Goal: Task Accomplishment & Management: Manage account settings

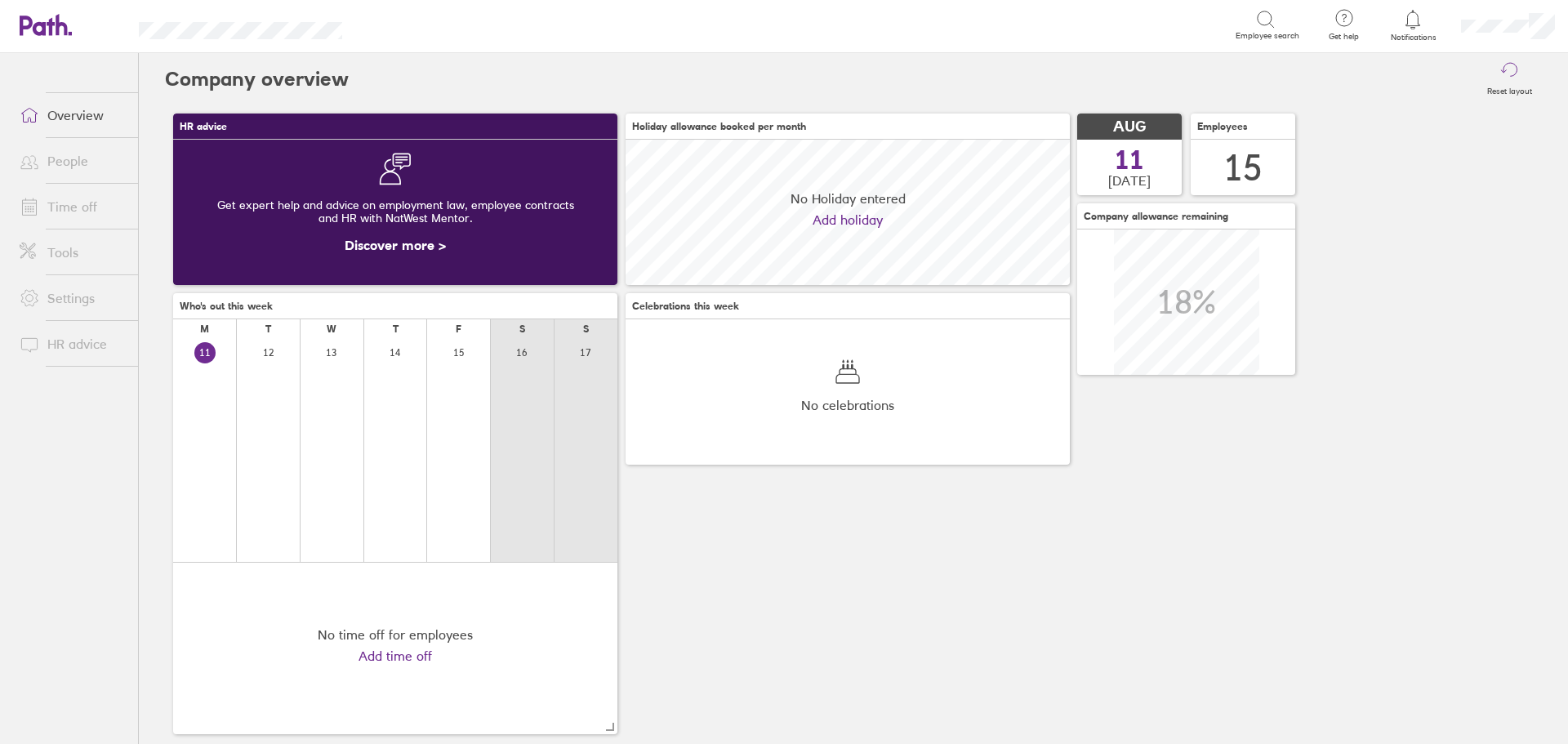
scroll to position [146, 444]
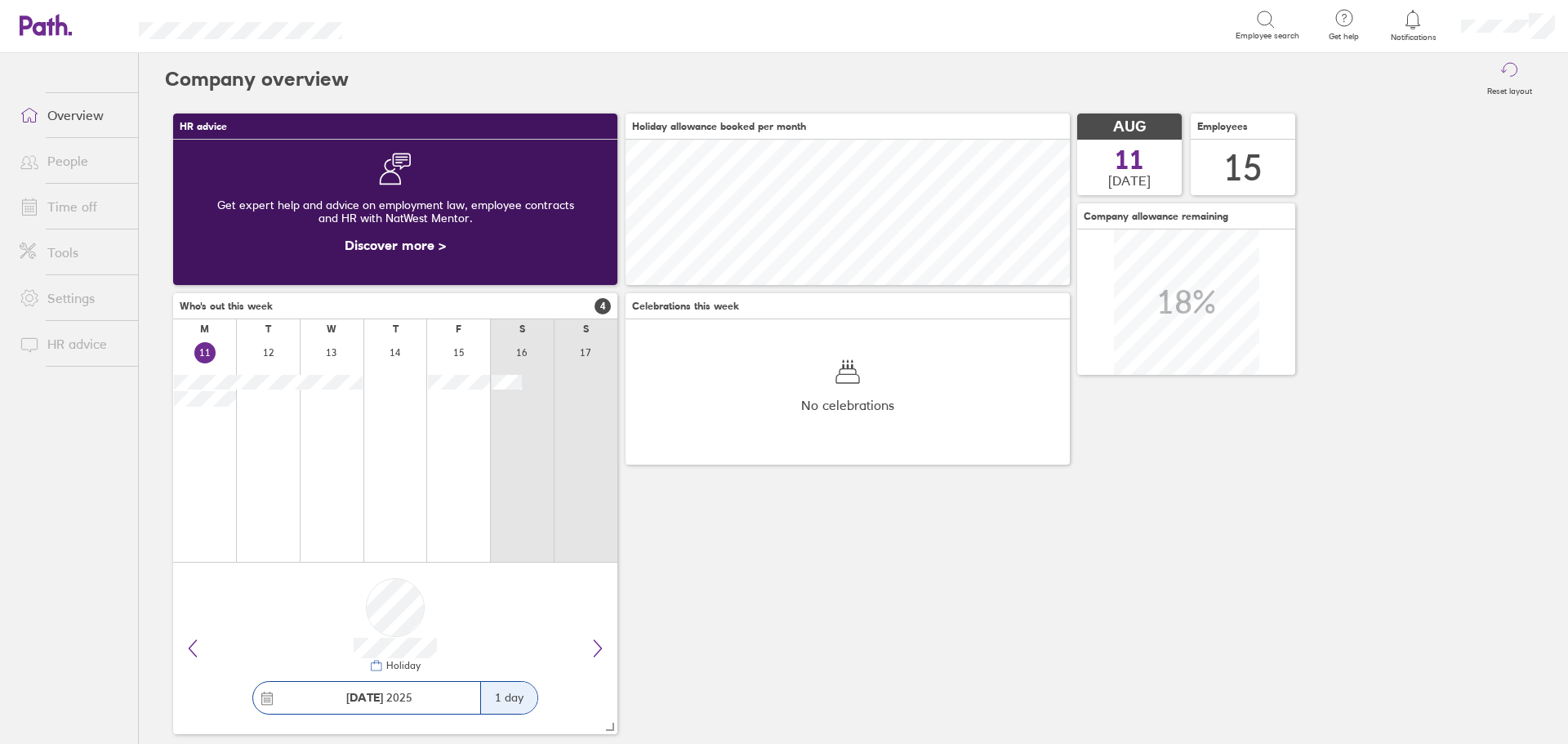
click at [72, 213] on link "Time off" at bounding box center [72, 206] width 131 height 32
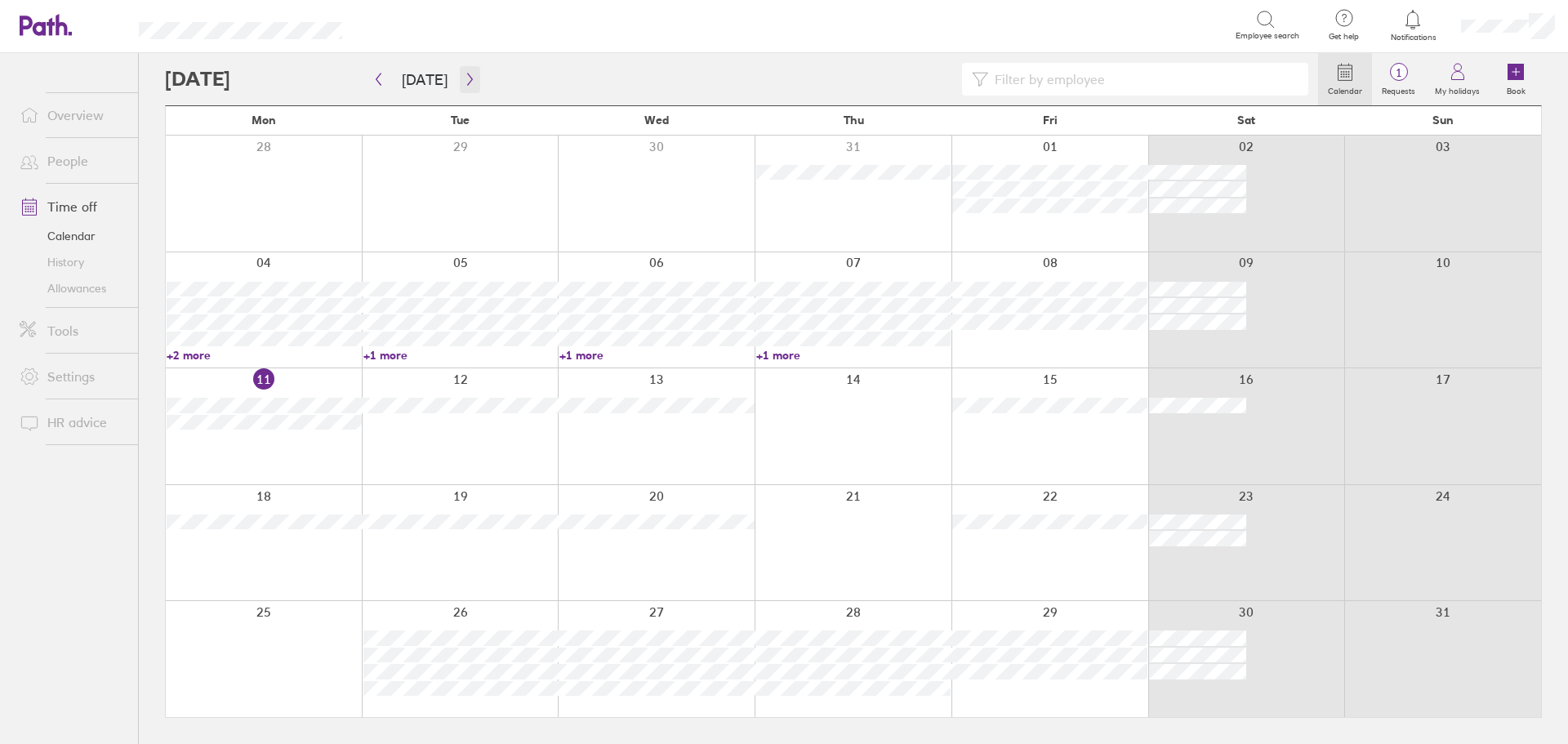
click at [474, 78] on button "button" at bounding box center [470, 80] width 20 height 27
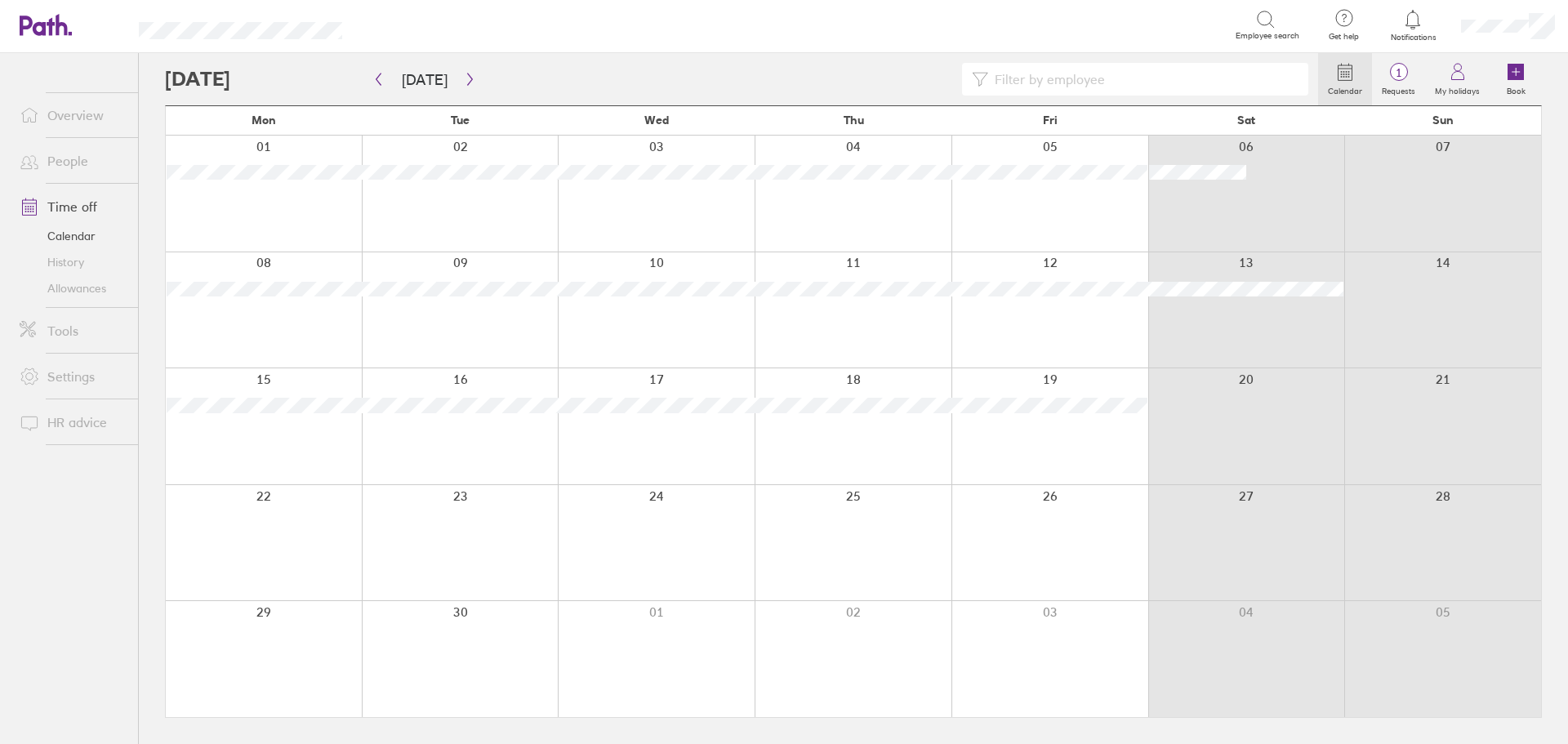
click at [66, 156] on link "People" at bounding box center [72, 161] width 131 height 32
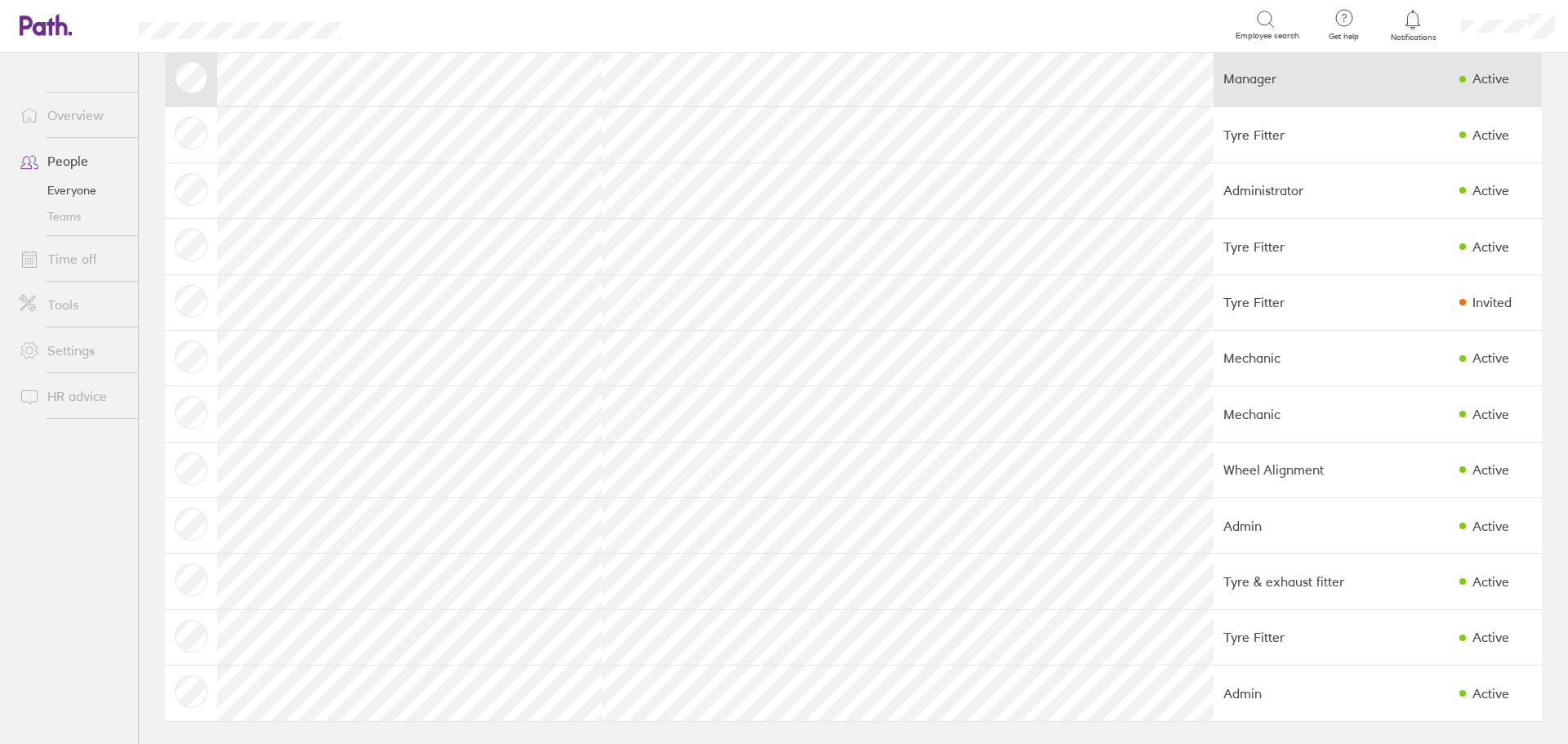
scroll to position [265, 0]
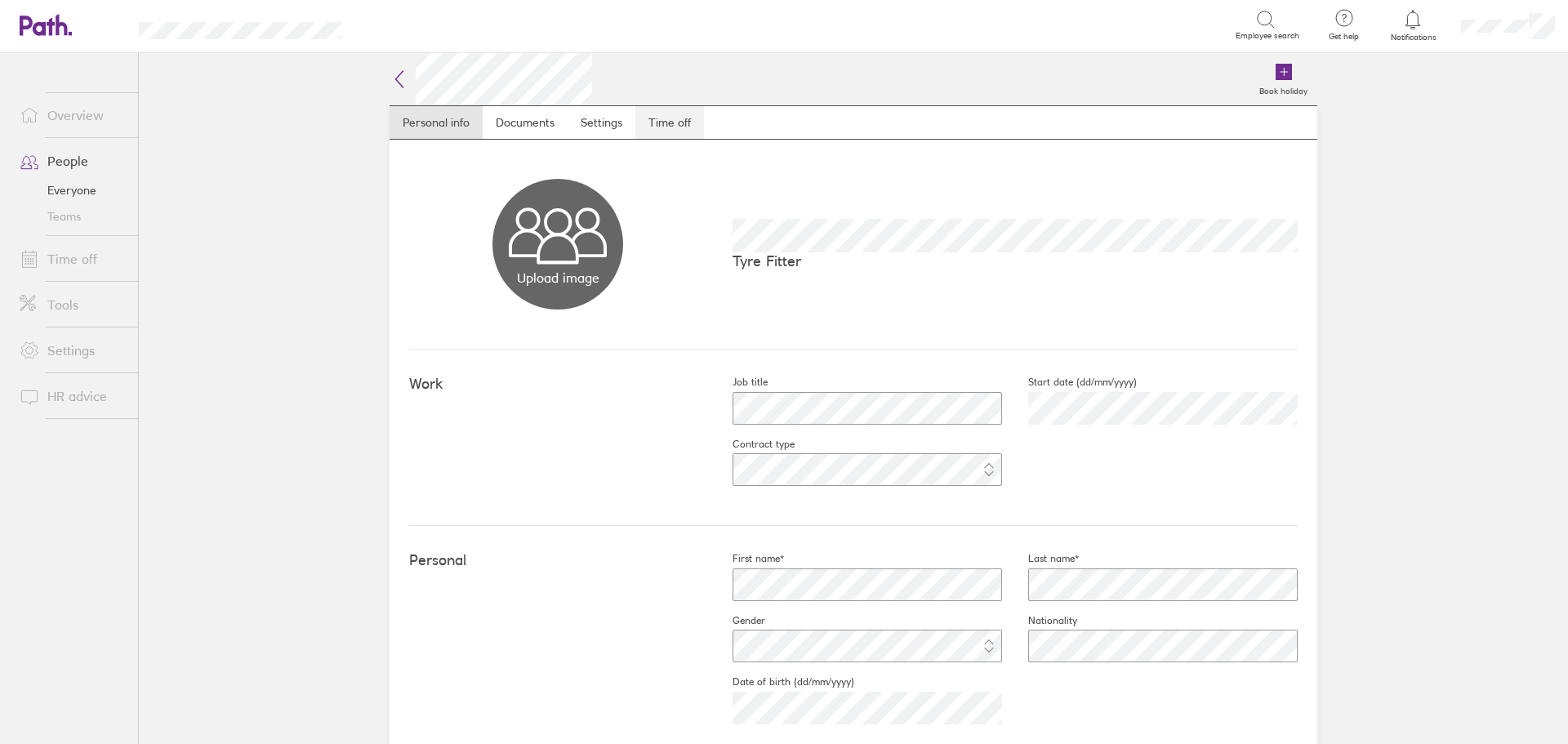
click at [644, 128] on link "Time off" at bounding box center [670, 123] width 69 height 32
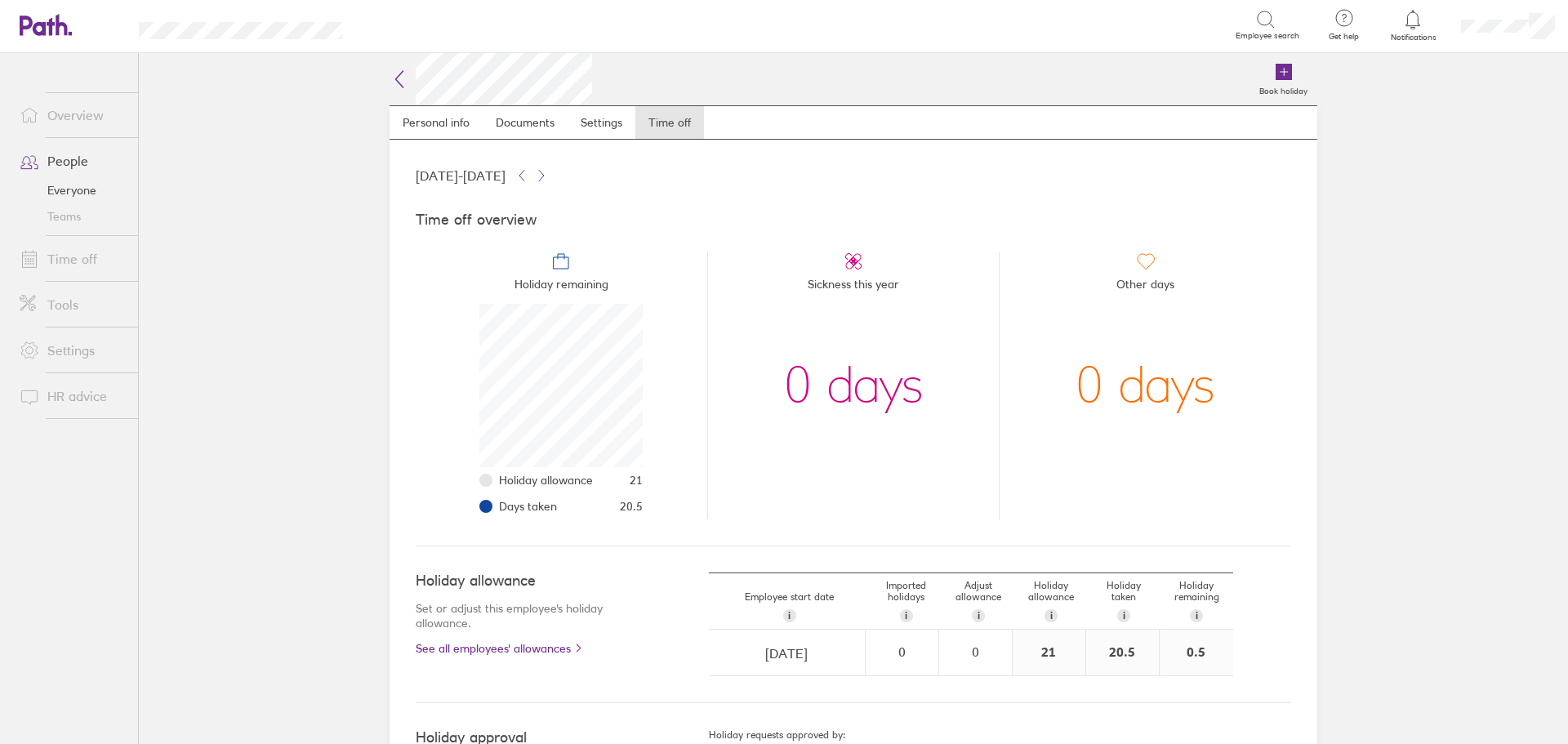
scroll to position [164, 164]
click at [78, 261] on link "Time off" at bounding box center [72, 259] width 131 height 32
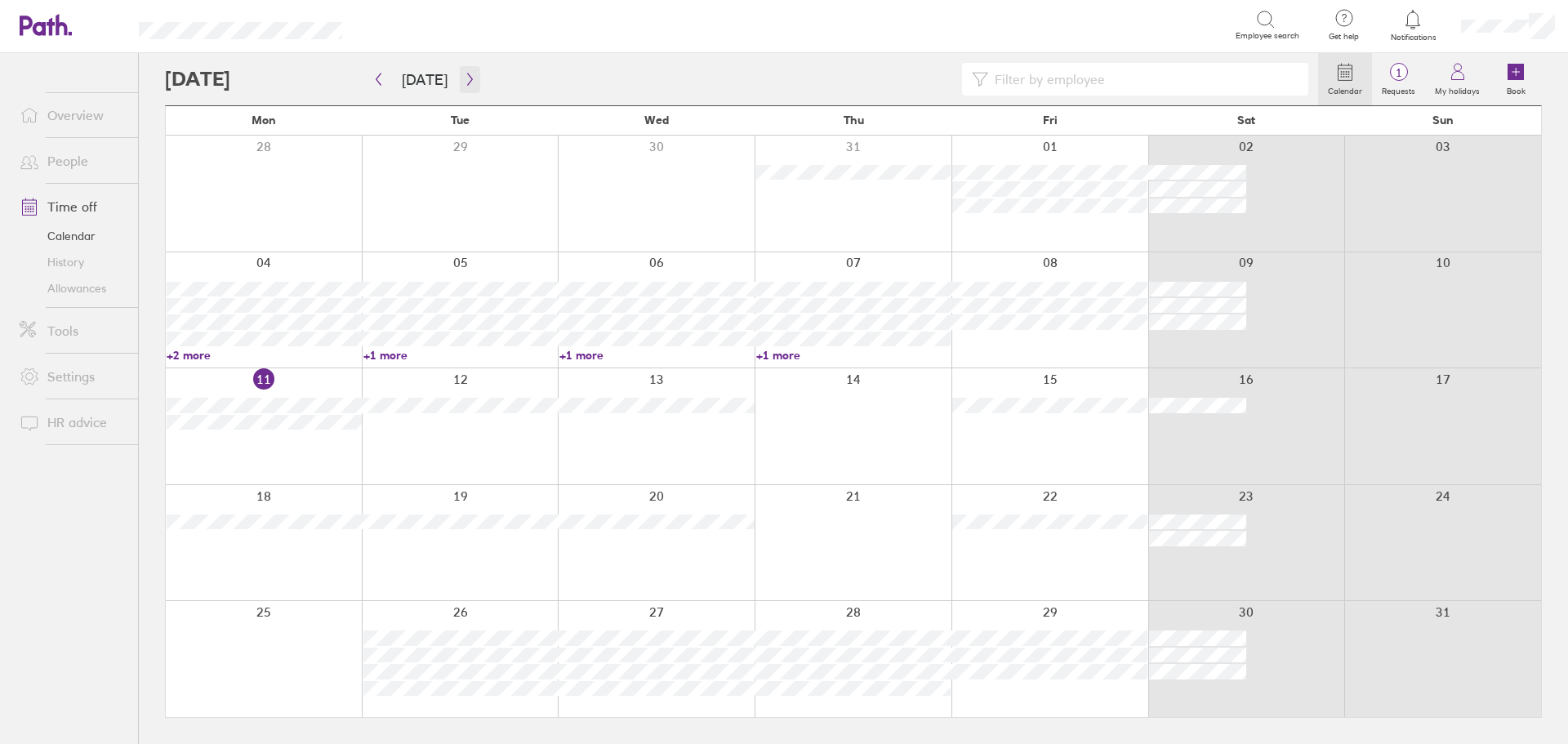
click at [462, 86] on button "button" at bounding box center [470, 80] width 20 height 27
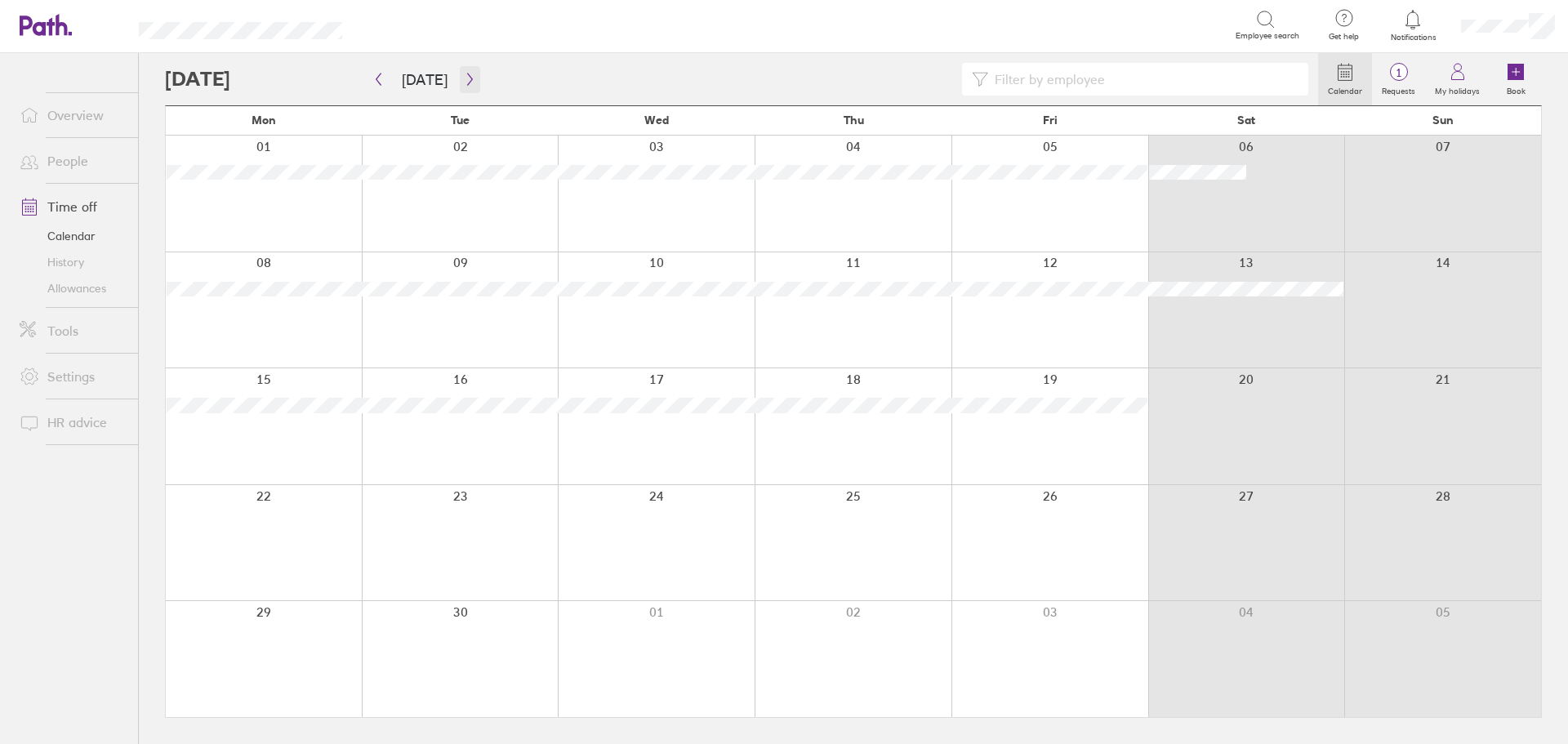
click at [462, 86] on button "button" at bounding box center [470, 80] width 20 height 27
click at [1413, 24] on icon at bounding box center [1413, 20] width 20 height 20
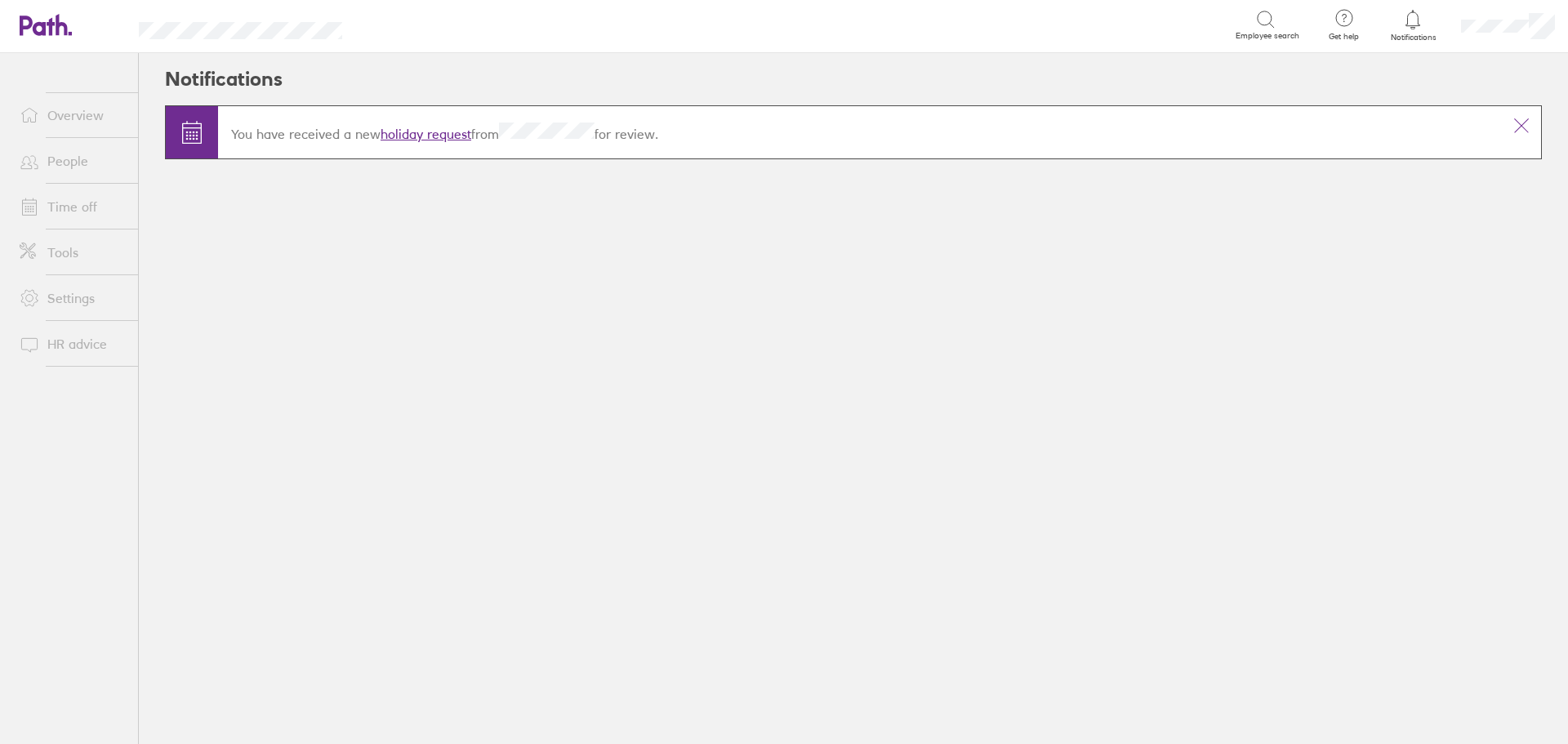
click at [400, 133] on link "holiday request" at bounding box center [426, 134] width 90 height 16
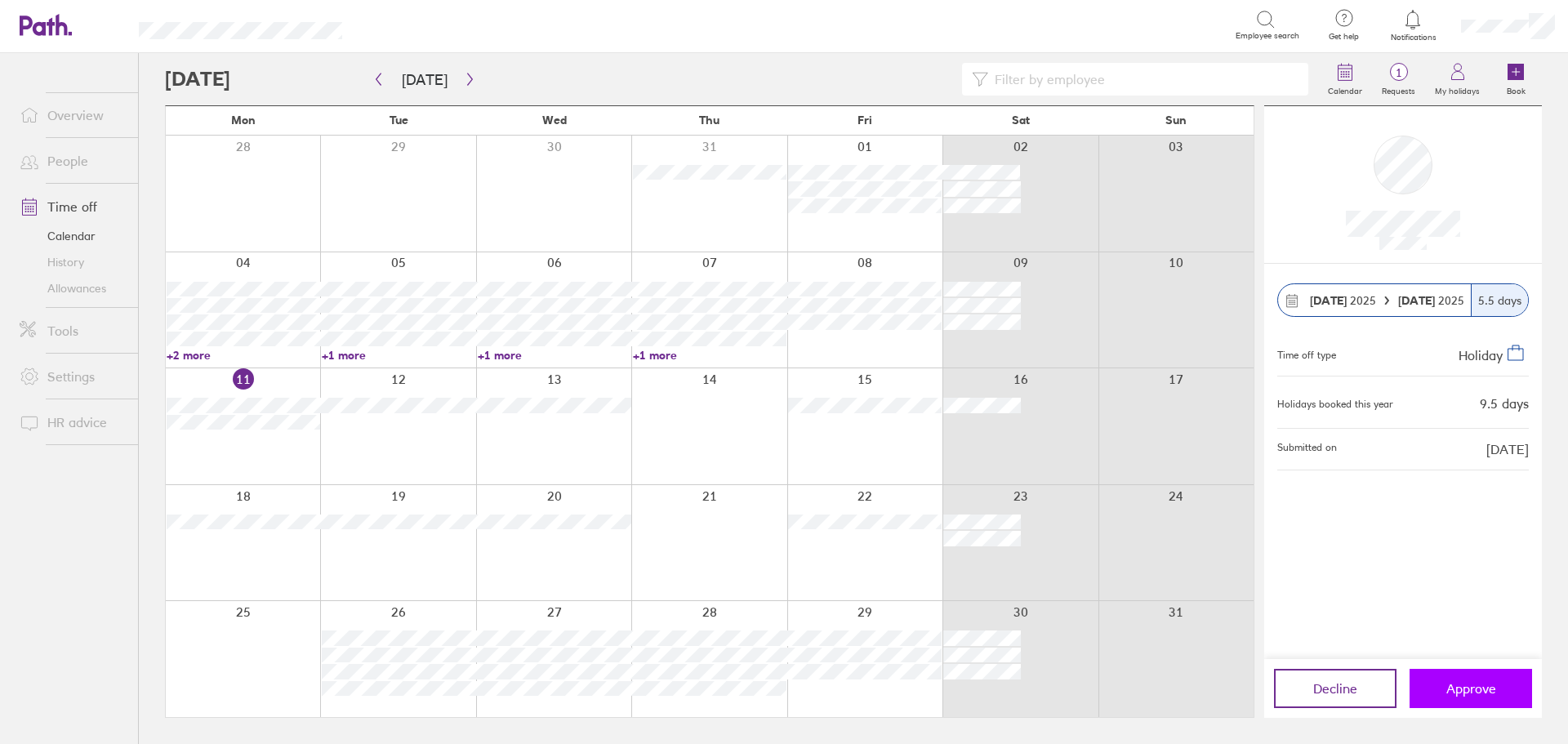
click at [1467, 691] on span "Approve" at bounding box center [1472, 688] width 49 height 14
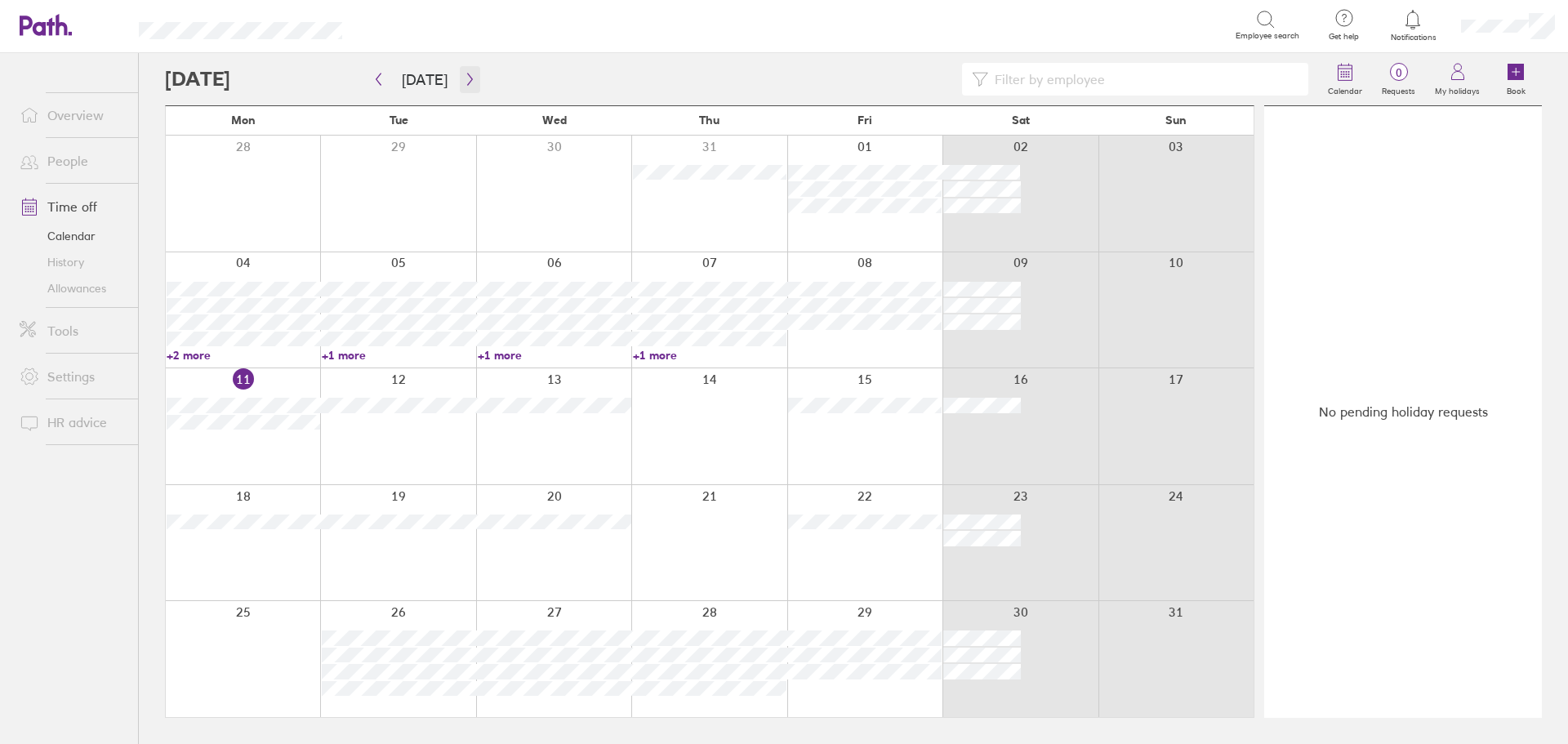
click at [464, 81] on icon "button" at bounding box center [470, 78] width 12 height 13
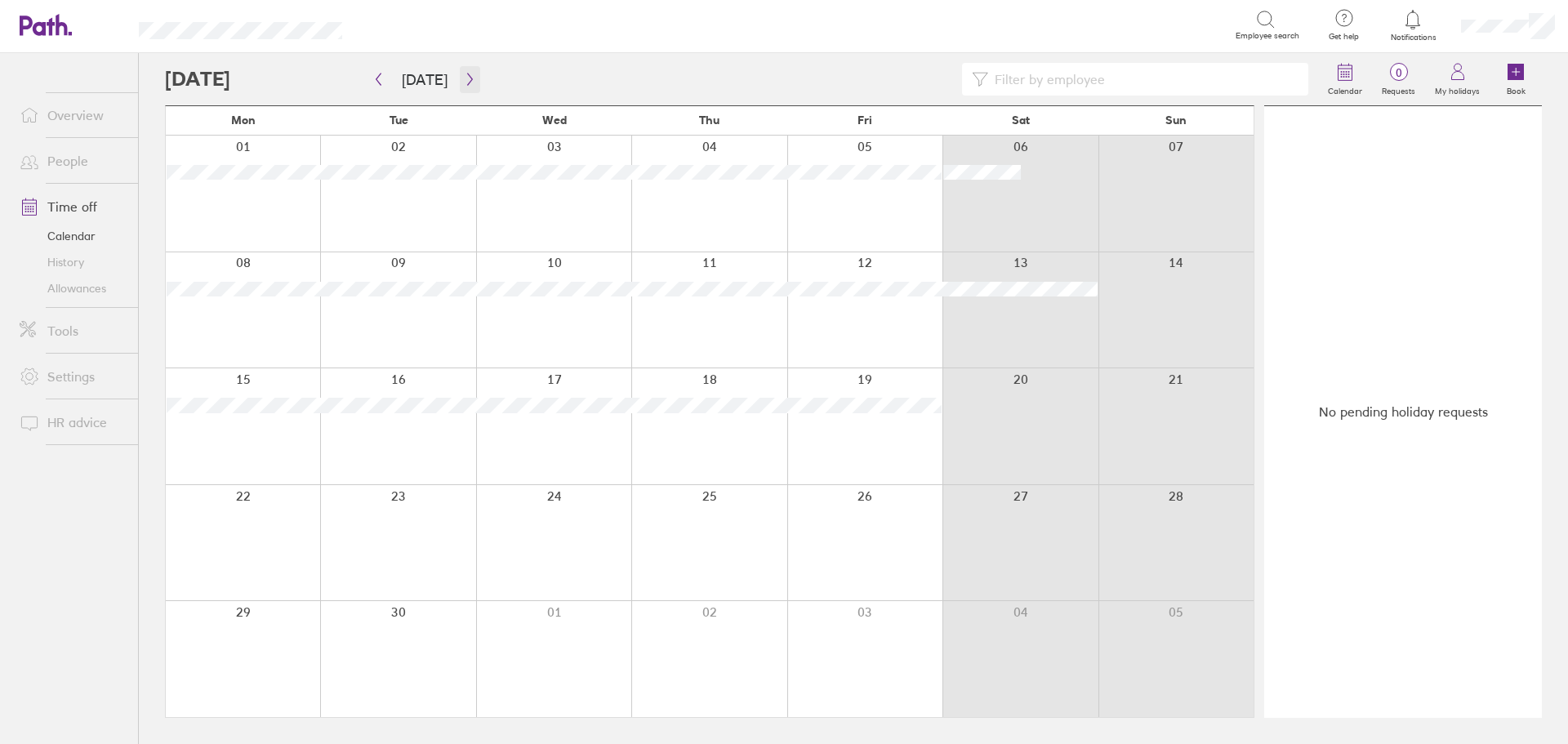
click at [464, 81] on icon "button" at bounding box center [470, 78] width 12 height 13
click at [383, 82] on icon "button" at bounding box center [378, 78] width 12 height 13
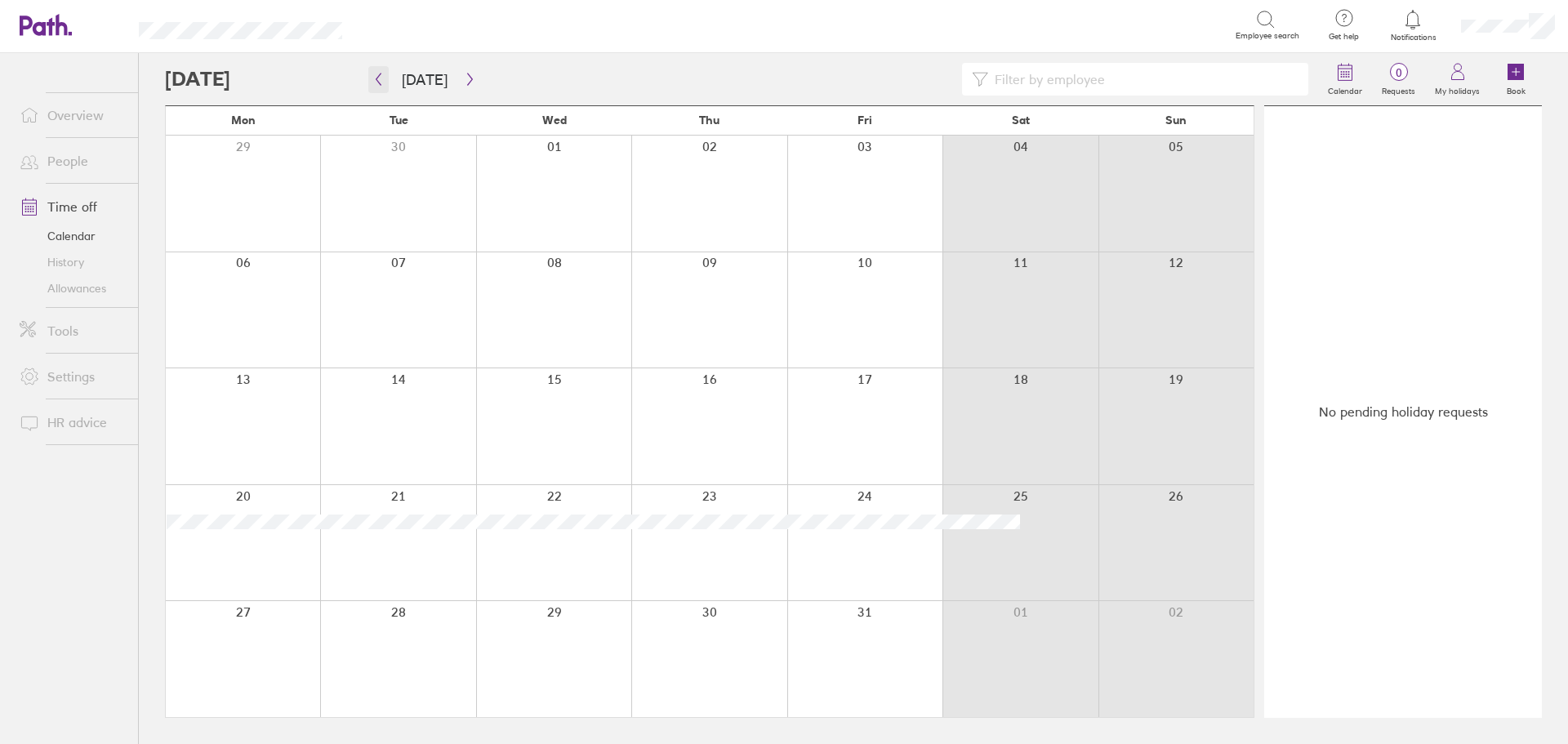
click at [383, 82] on icon "button" at bounding box center [378, 78] width 12 height 13
click at [371, 78] on button "button" at bounding box center [378, 80] width 20 height 27
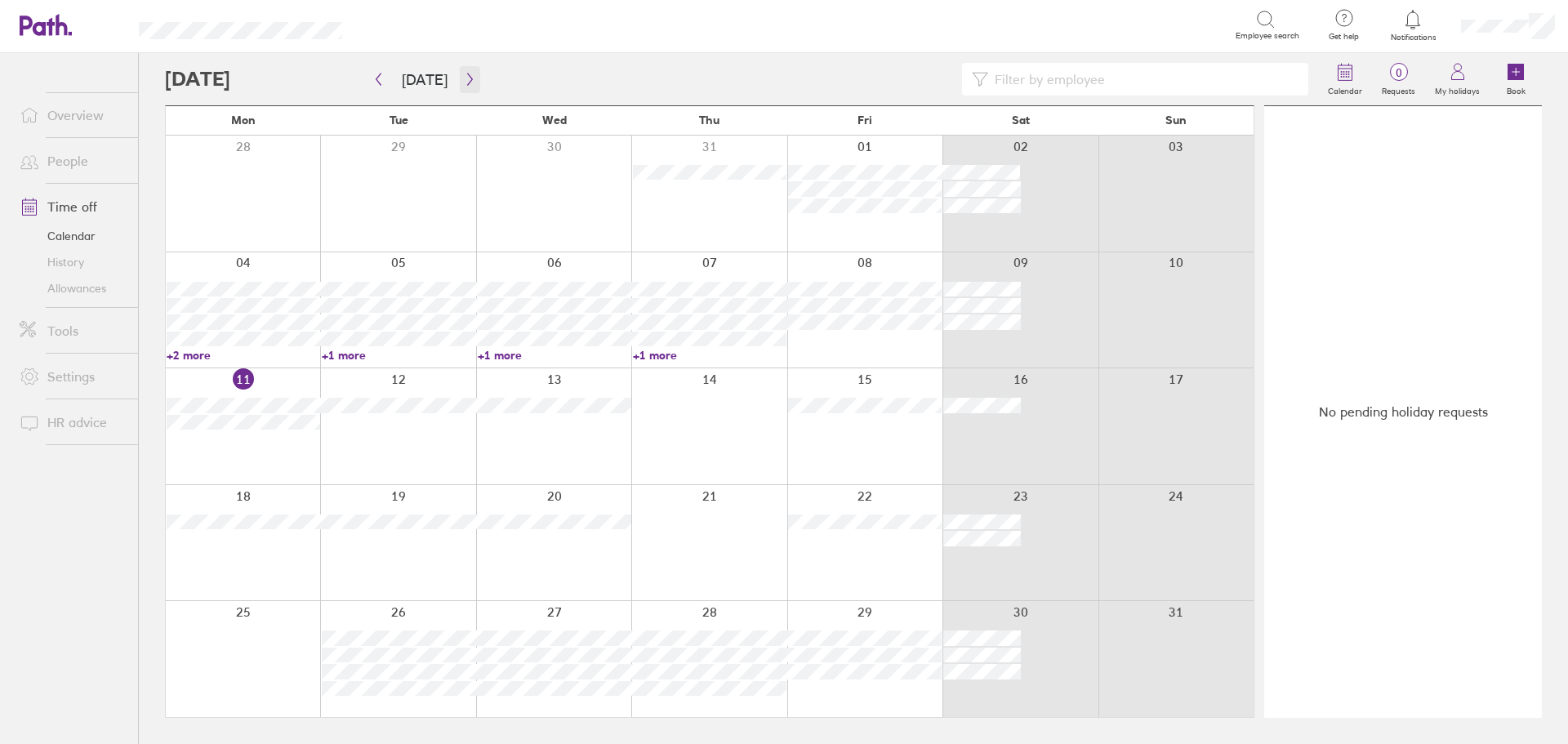
click at [464, 80] on icon "button" at bounding box center [470, 78] width 12 height 13
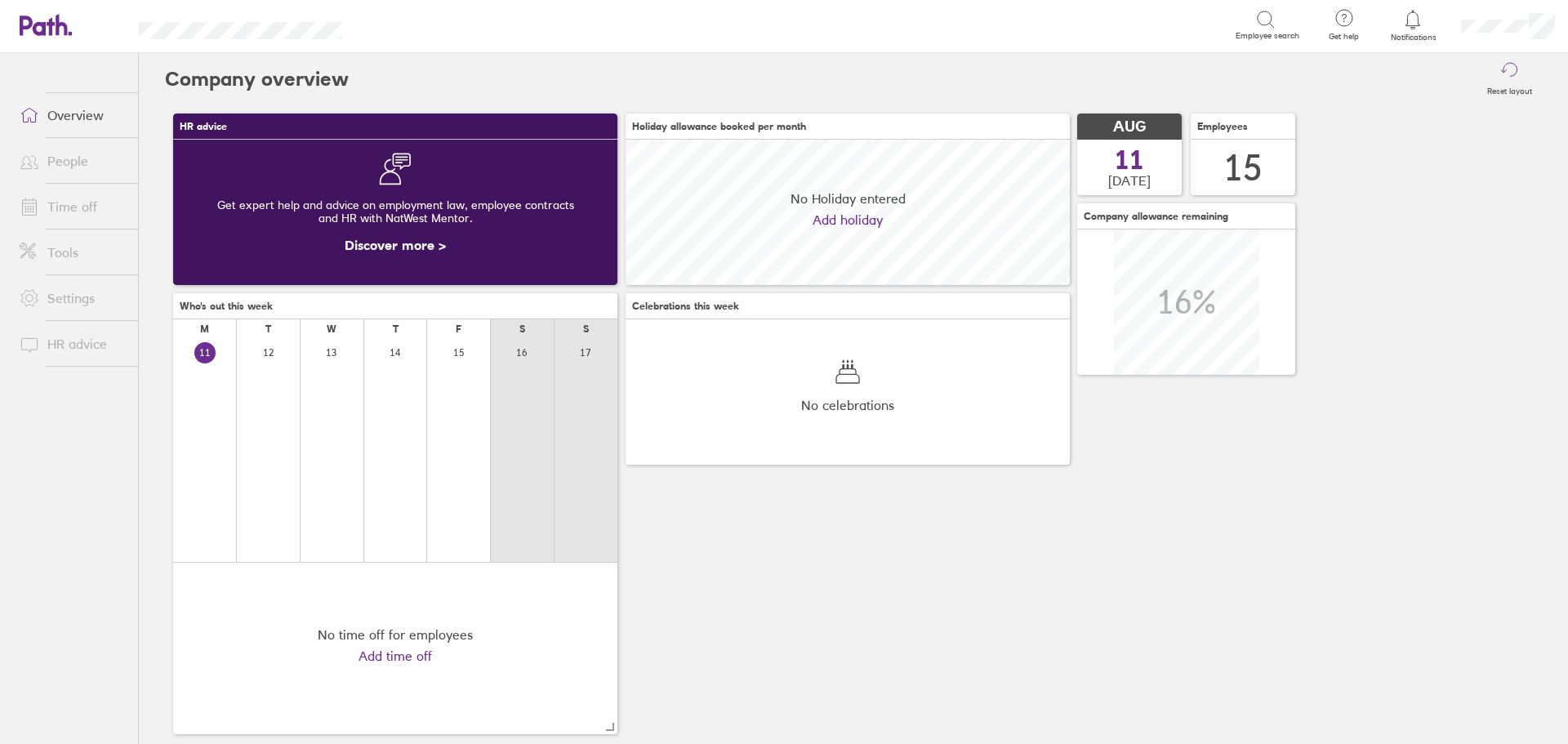
scroll to position [146, 444]
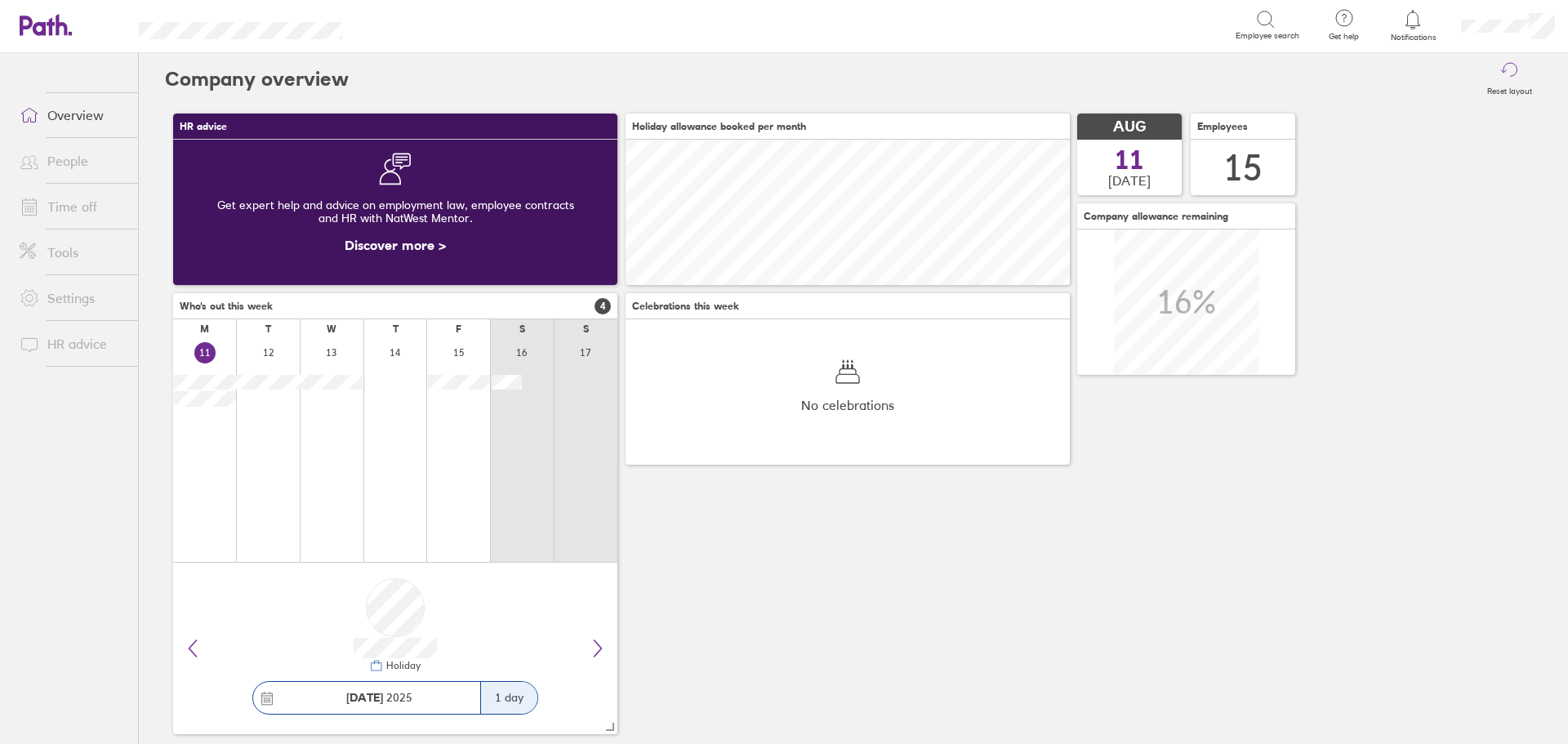
click at [79, 212] on link "Time off" at bounding box center [72, 206] width 131 height 32
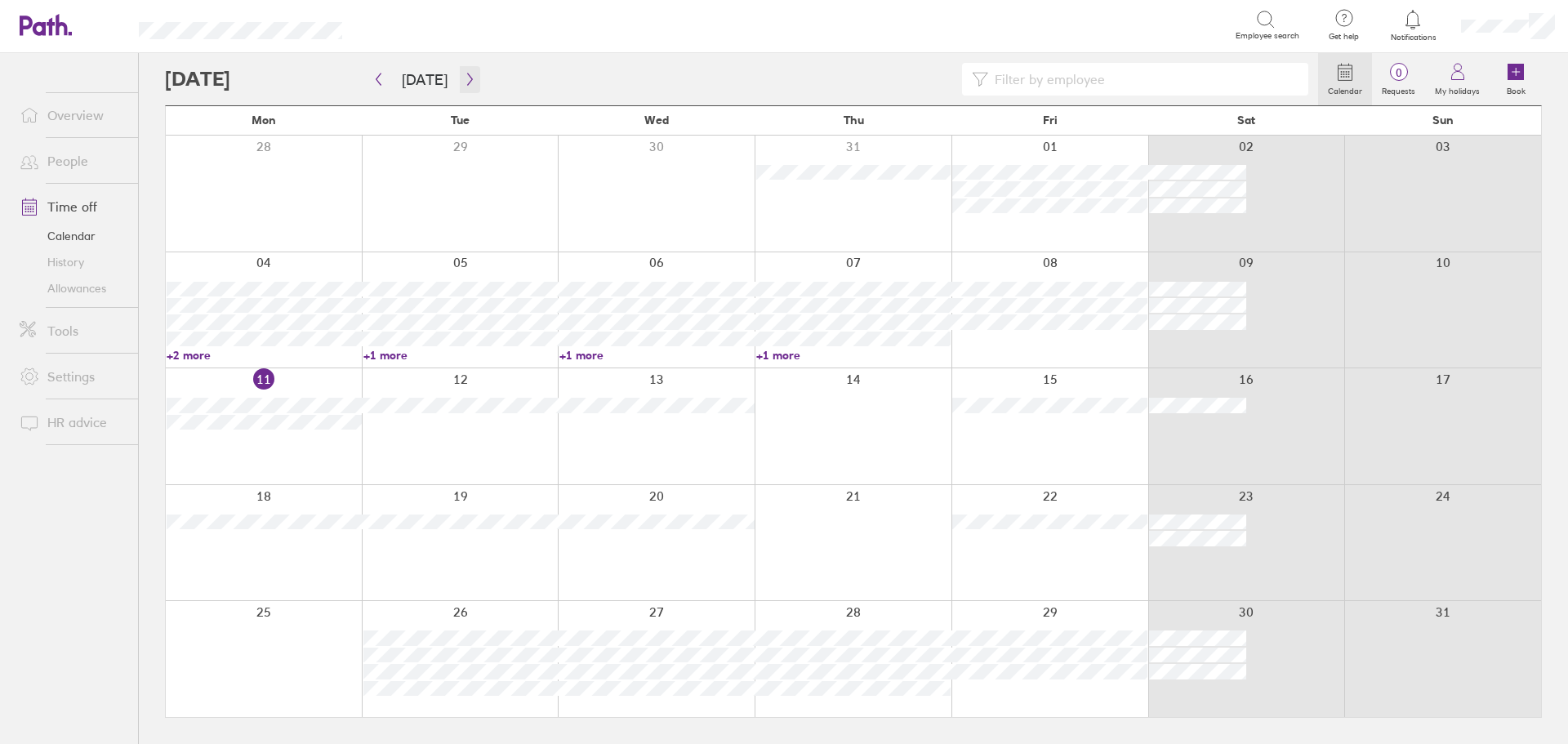
click at [464, 79] on icon "button" at bounding box center [470, 78] width 12 height 13
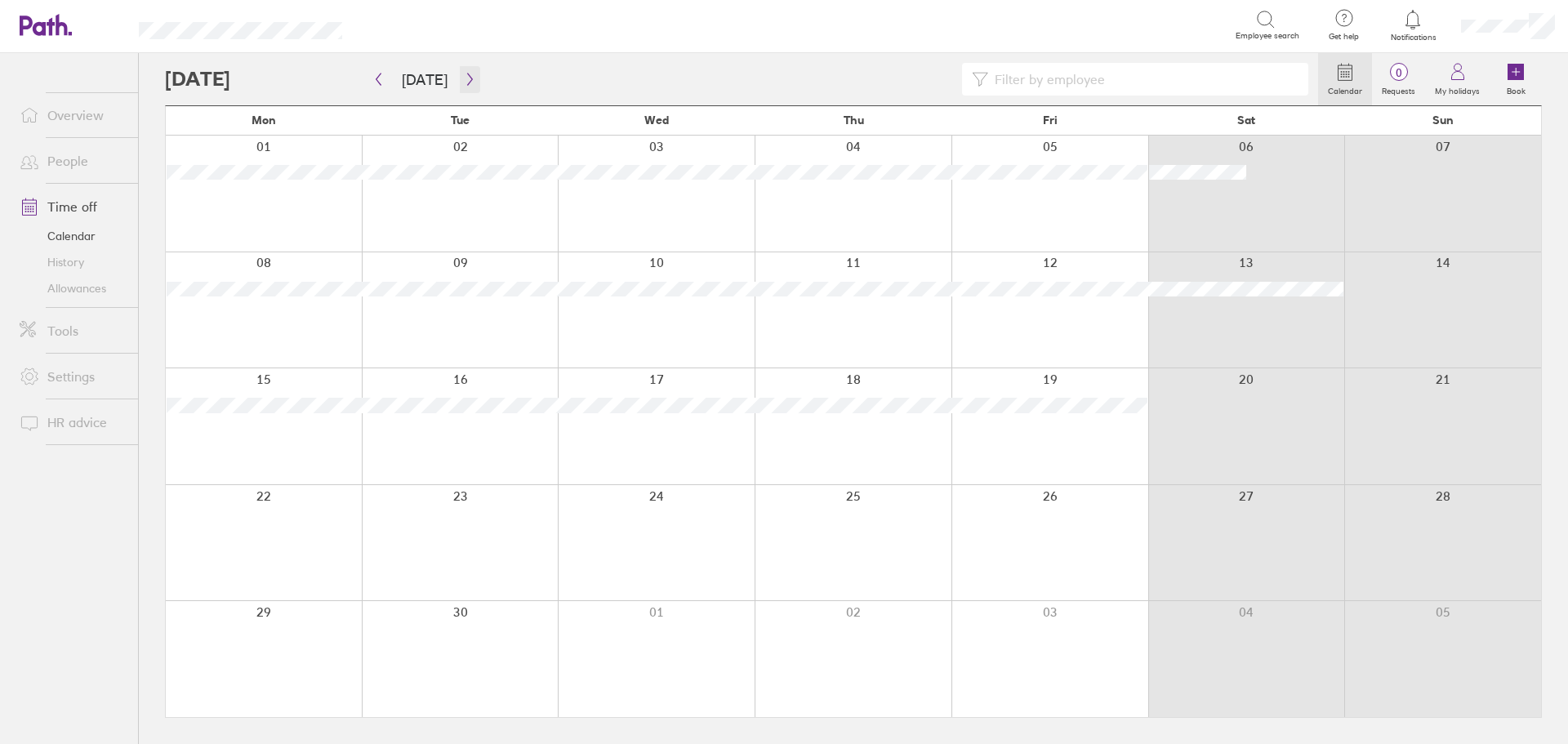
click at [464, 79] on icon "button" at bounding box center [470, 78] width 12 height 13
click at [464, 81] on icon "button" at bounding box center [470, 78] width 12 height 13
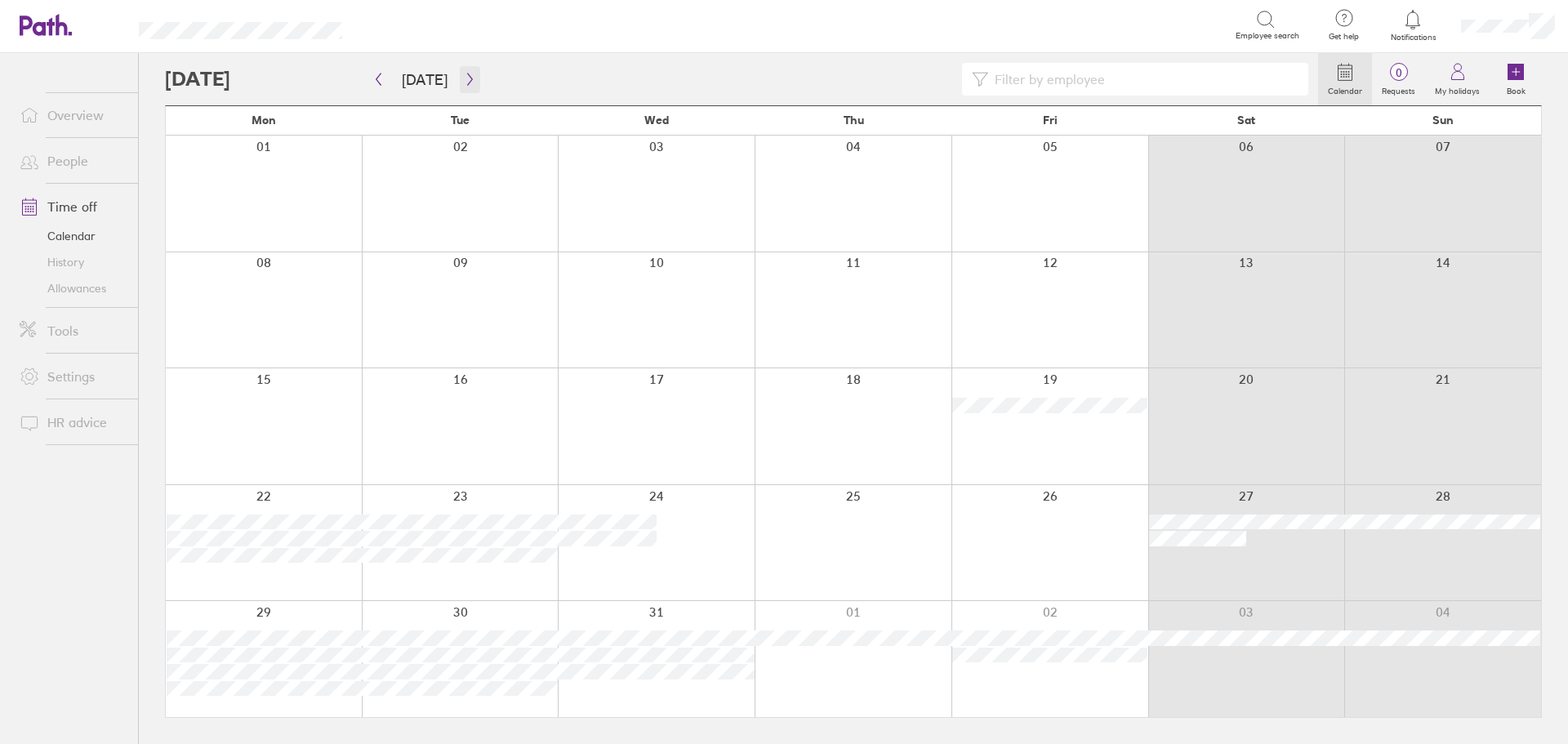
click at [464, 81] on icon "button" at bounding box center [470, 78] width 12 height 13
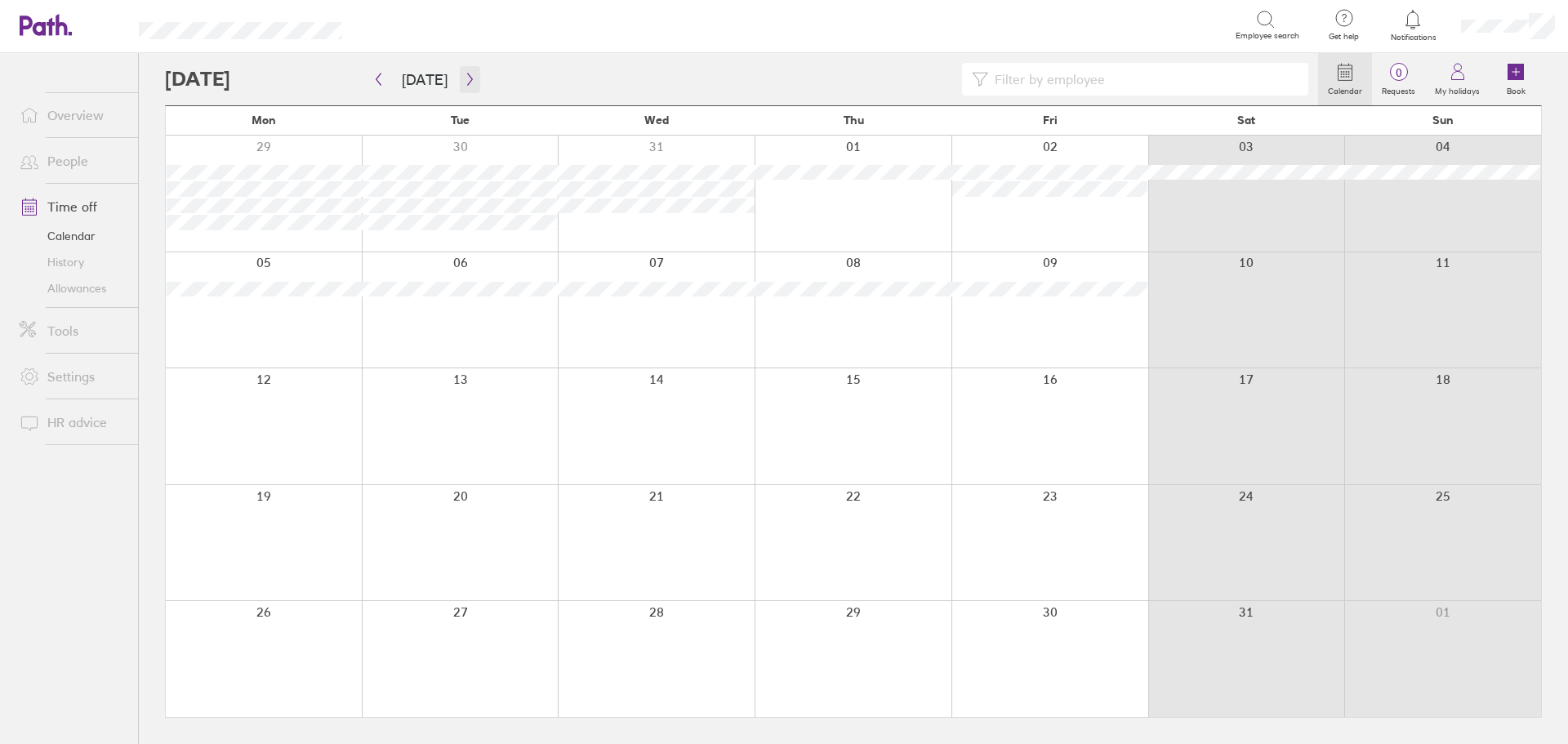
click at [464, 81] on icon "button" at bounding box center [470, 78] width 12 height 13
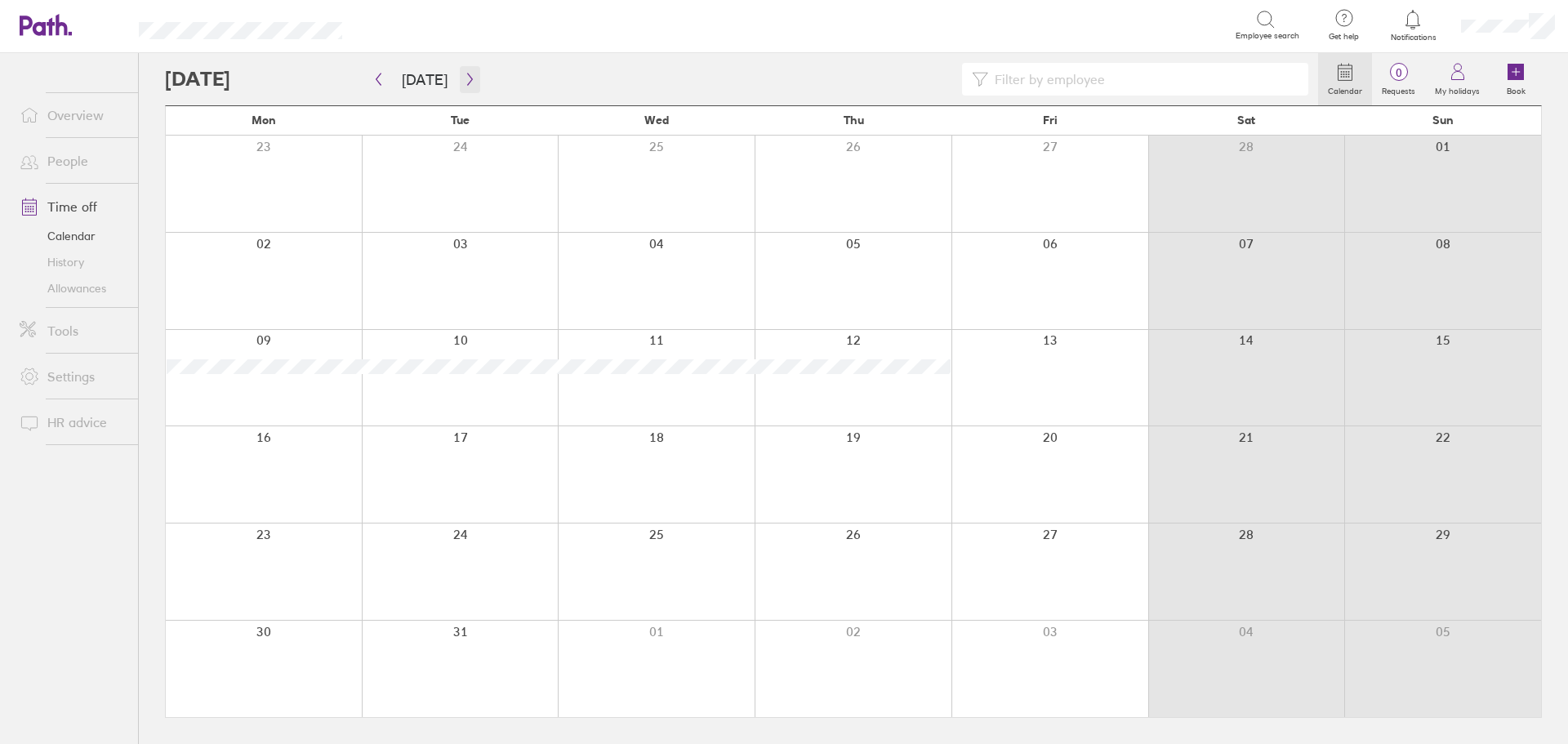
click at [464, 81] on icon "button" at bounding box center [470, 78] width 12 height 13
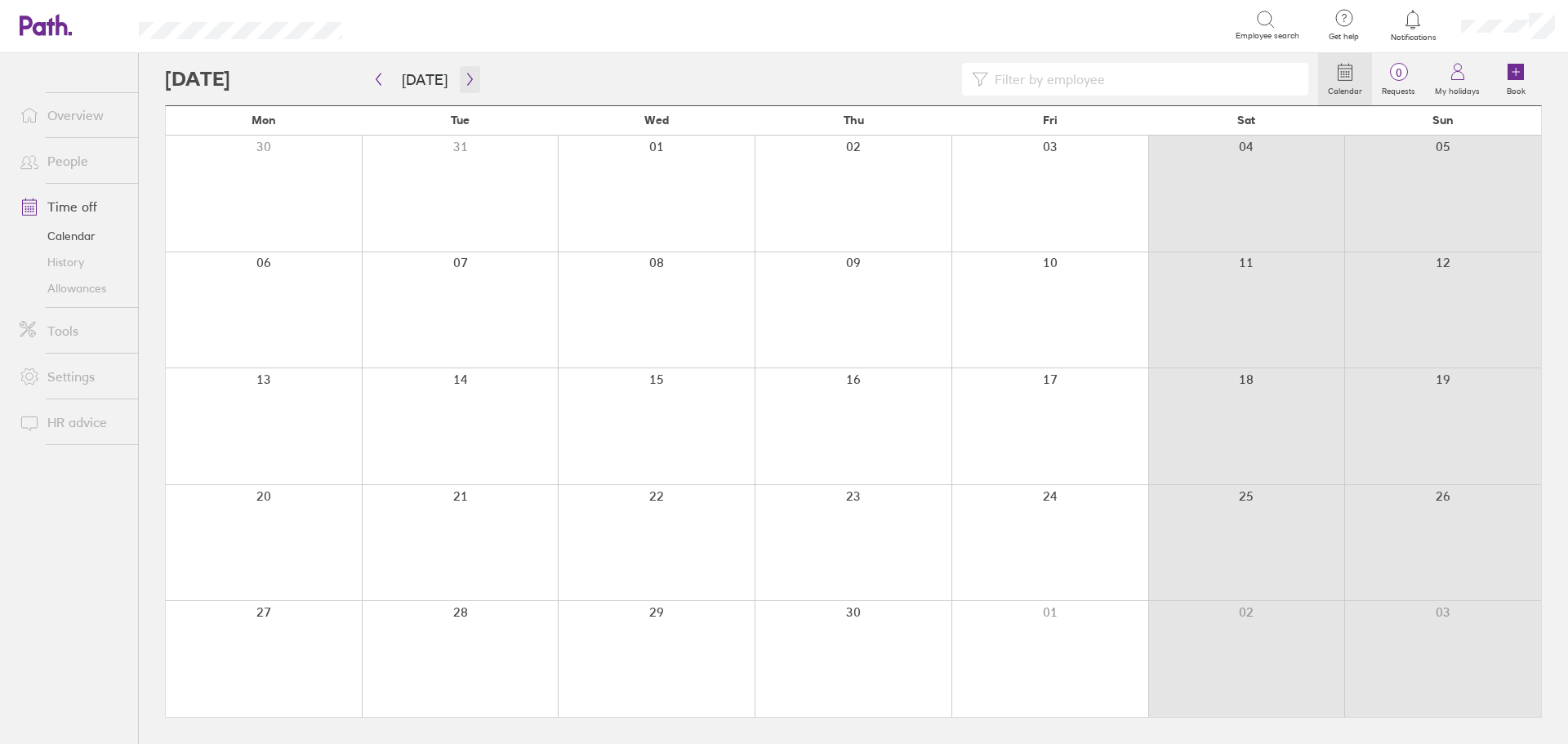
click at [464, 81] on icon "button" at bounding box center [470, 78] width 12 height 13
click at [862, 187] on div at bounding box center [853, 193] width 197 height 116
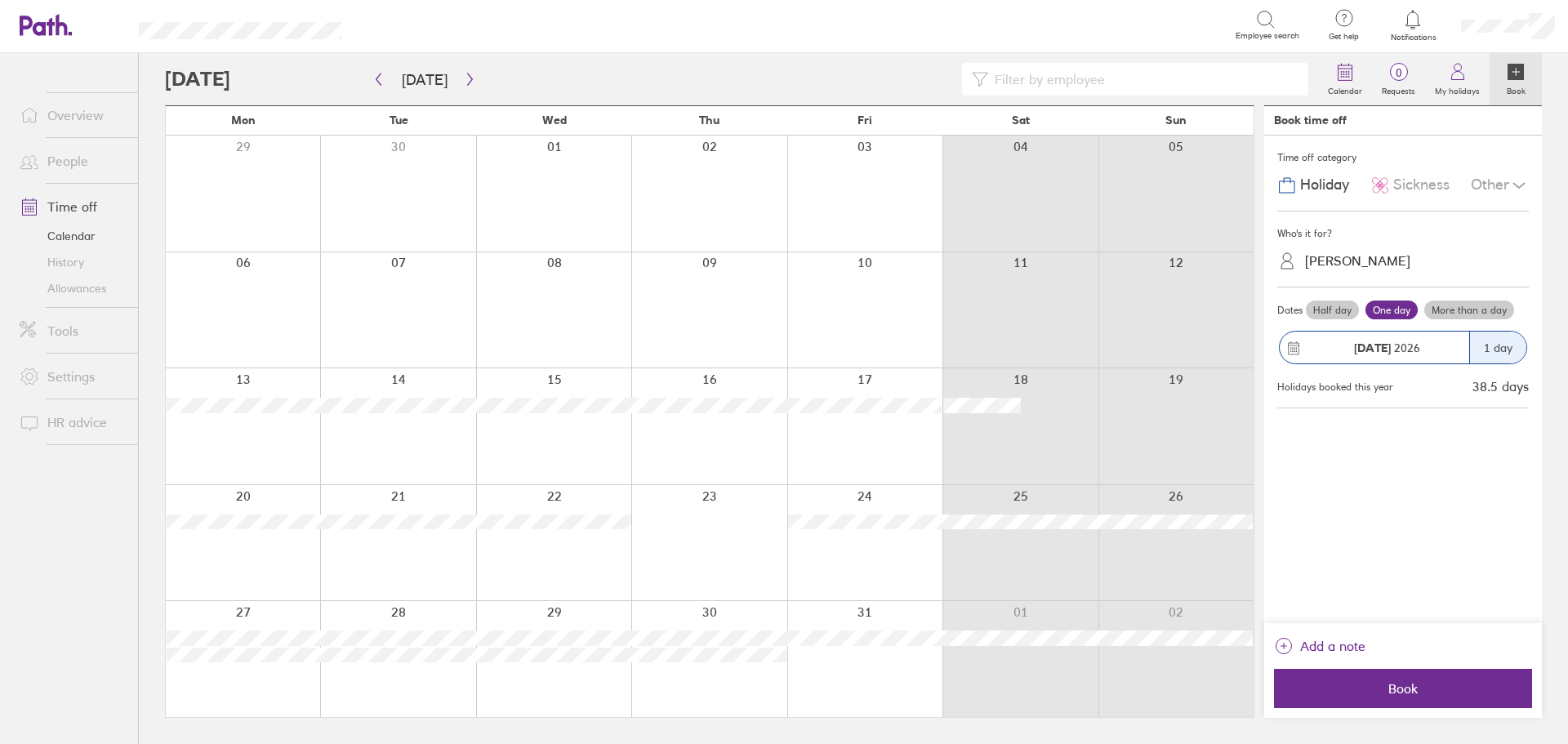
click at [1433, 313] on label "More than a day" at bounding box center [1469, 310] width 89 height 20
click at [0, 0] on input "More than a day" at bounding box center [0, 0] width 0 height 0
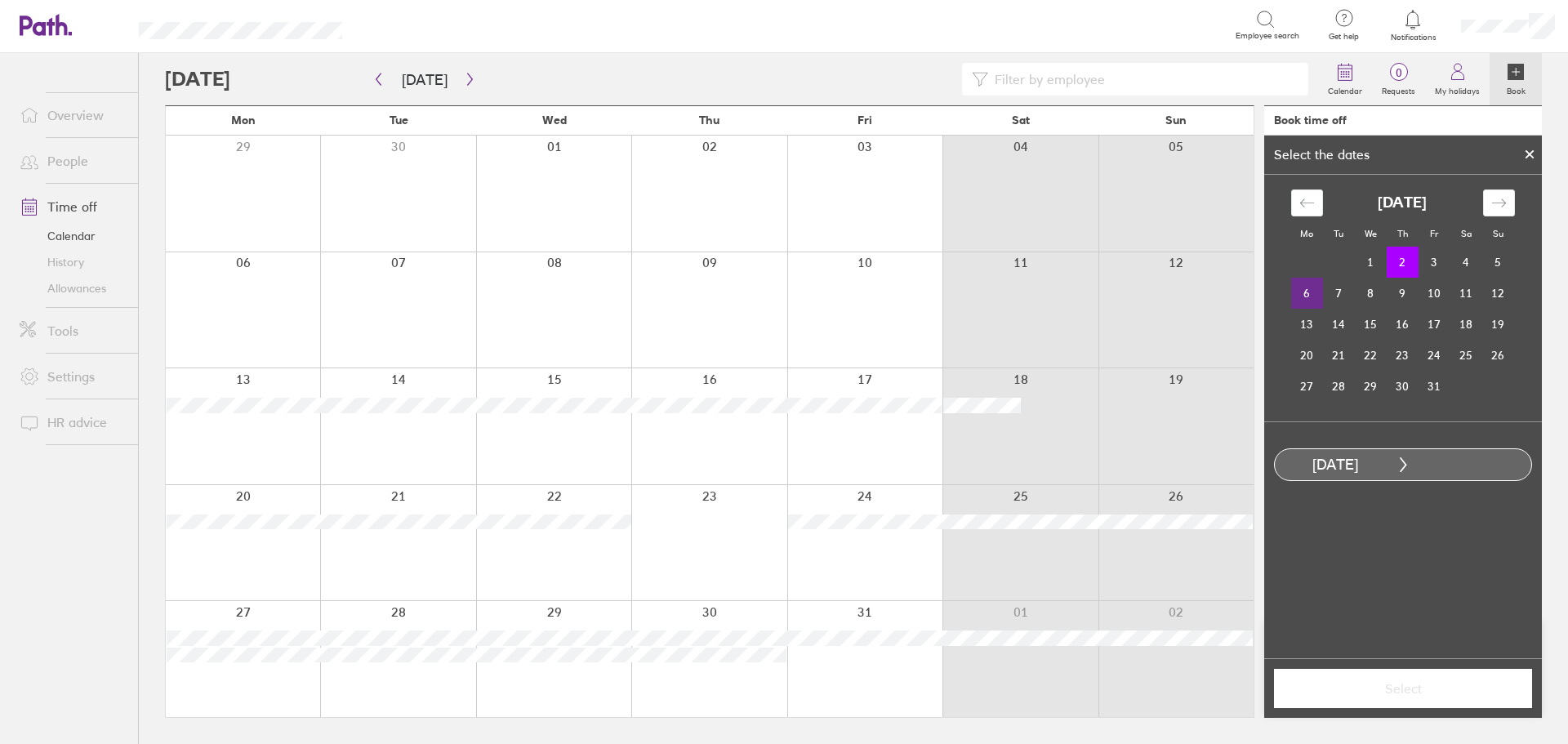
click at [1305, 294] on td "6" at bounding box center [1306, 293] width 32 height 31
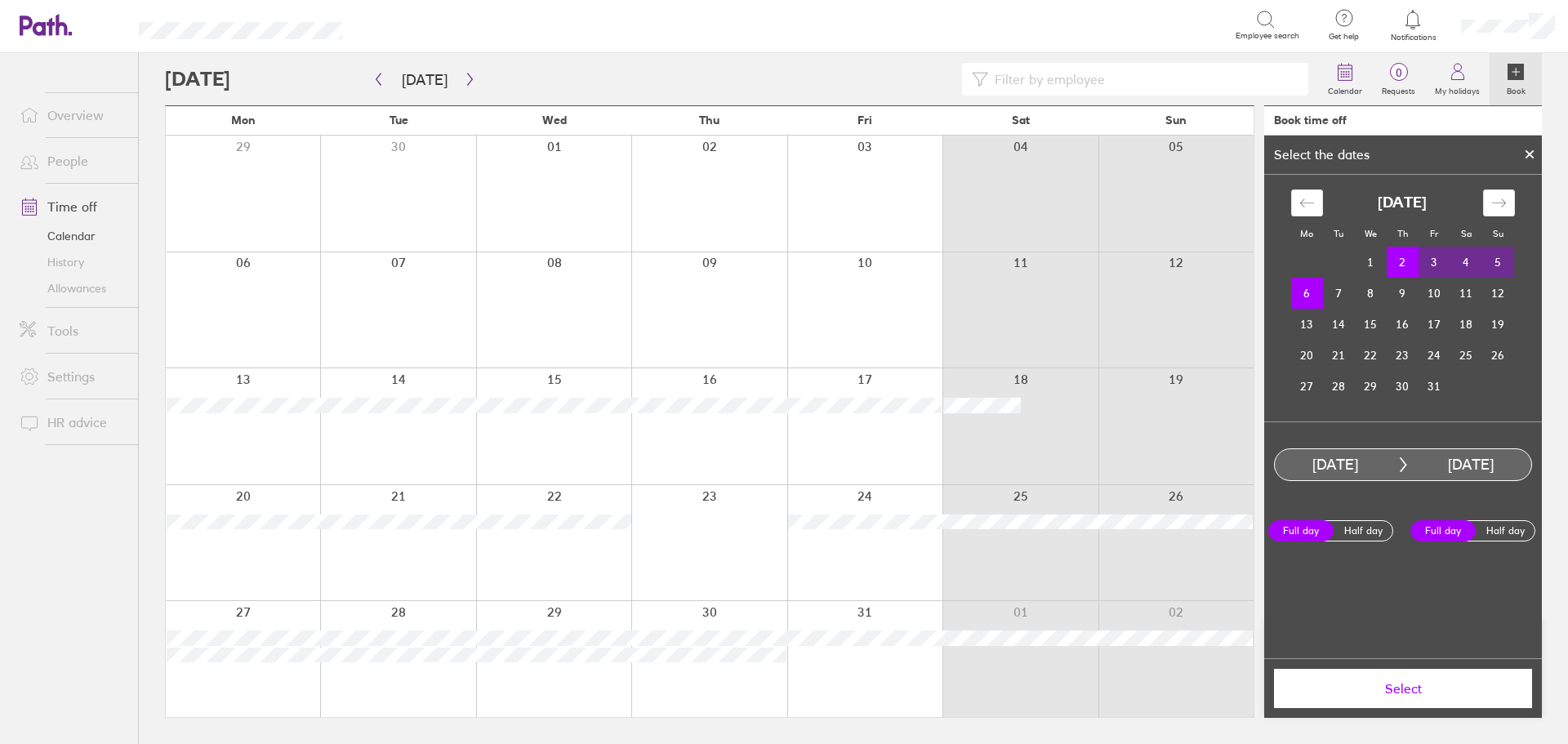
click at [1393, 688] on span "Select" at bounding box center [1404, 688] width 235 height 14
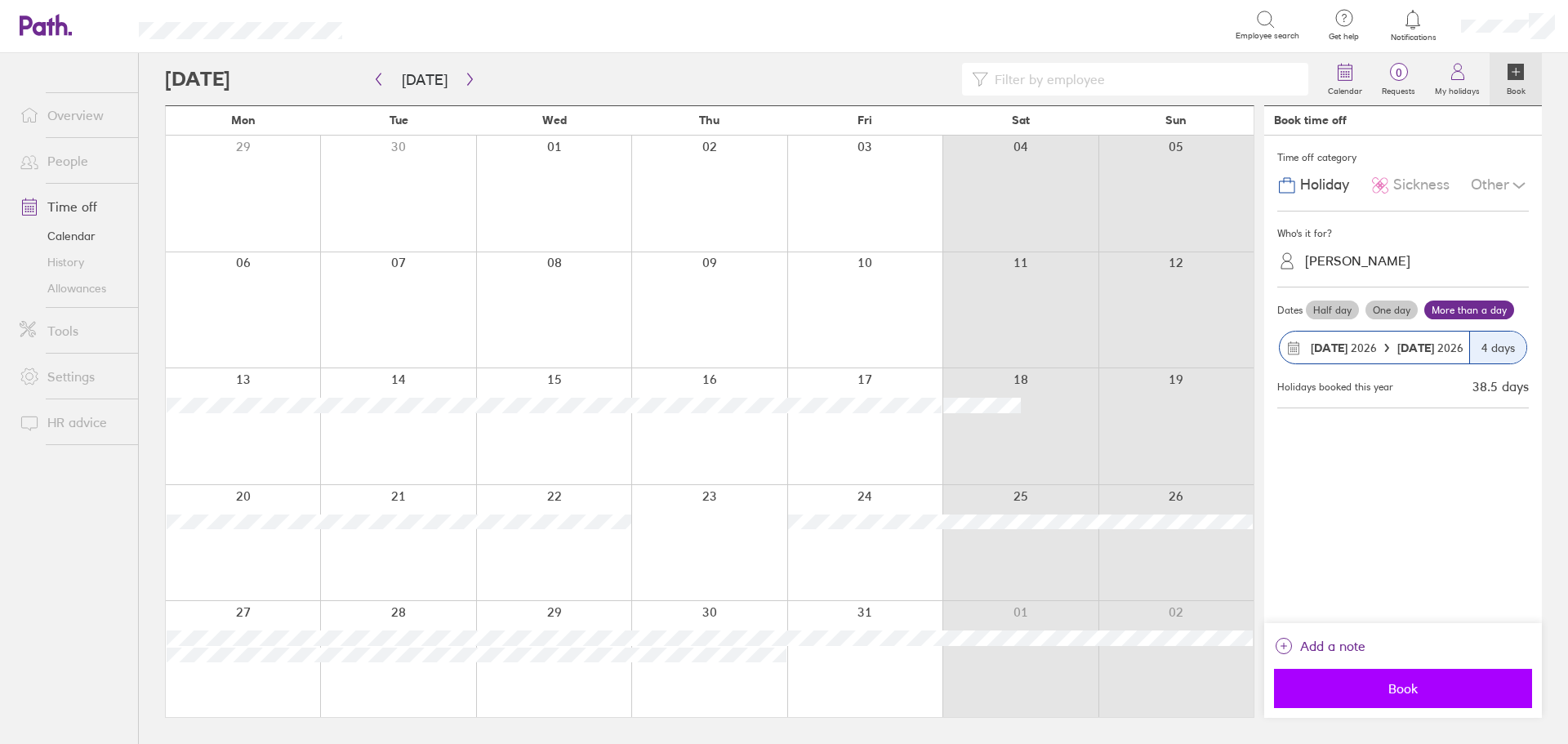
click at [1394, 688] on span "Book" at bounding box center [1404, 688] width 235 height 14
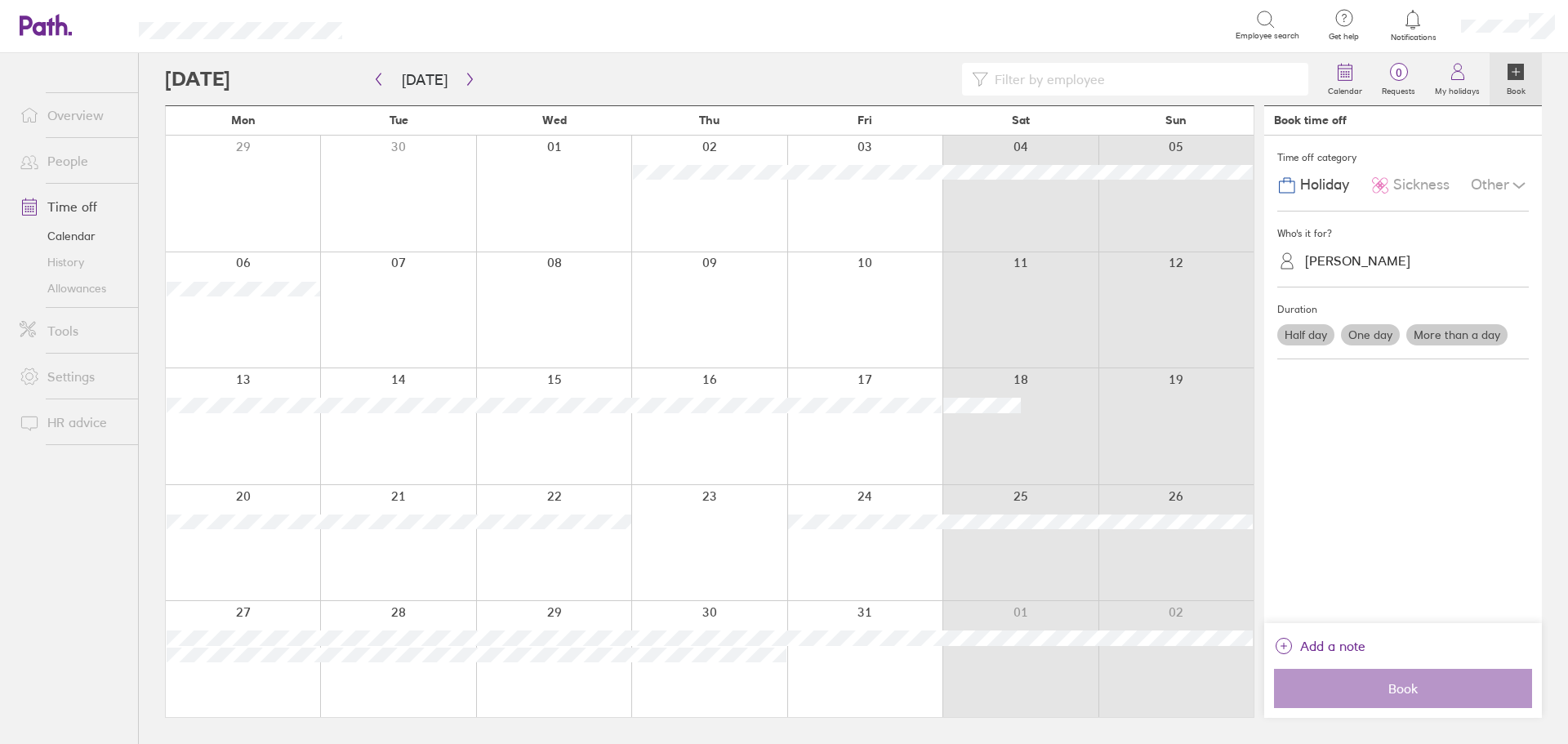
click at [705, 190] on div at bounding box center [709, 193] width 155 height 116
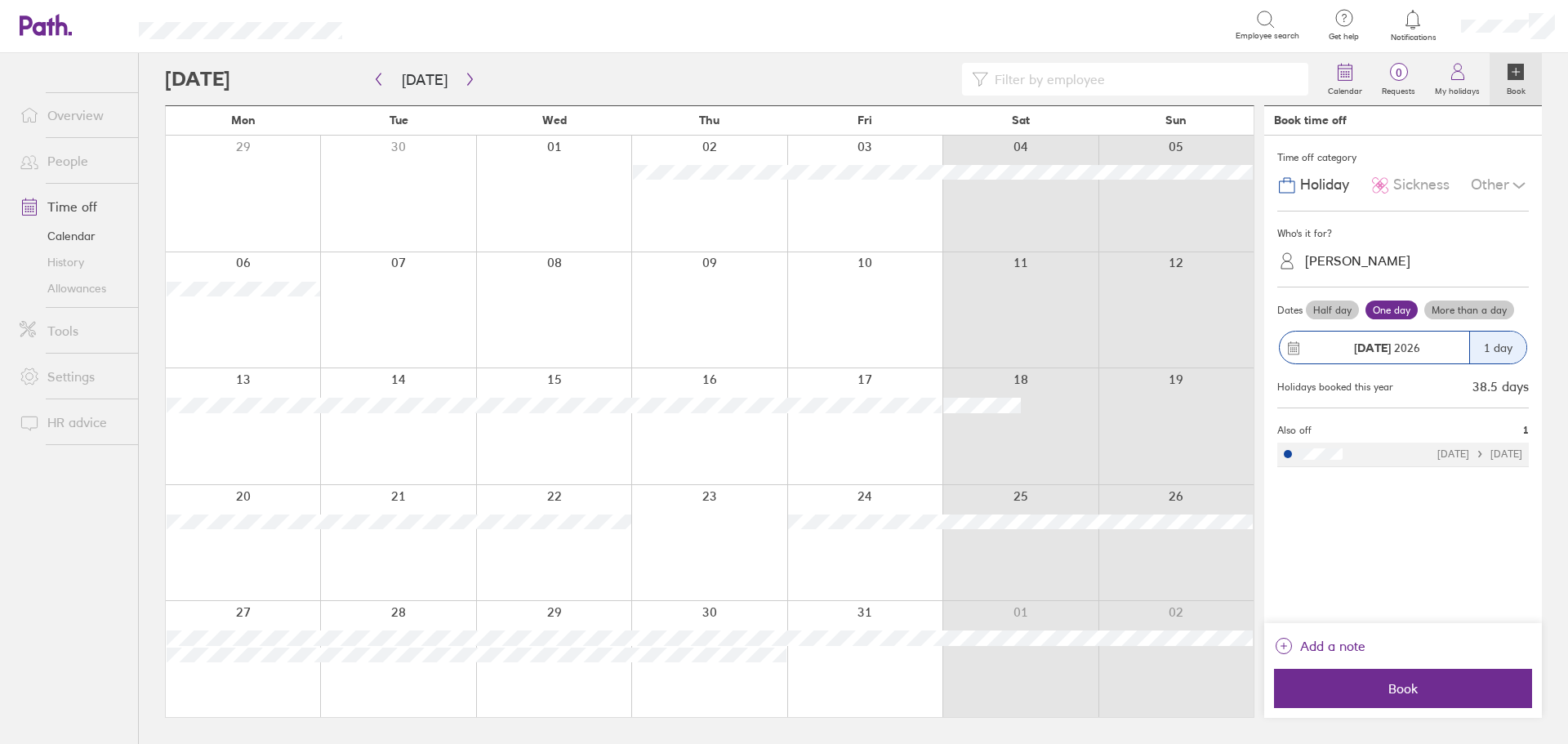
click at [1399, 246] on div "Neil Hunt" at bounding box center [1413, 262] width 232 height 31
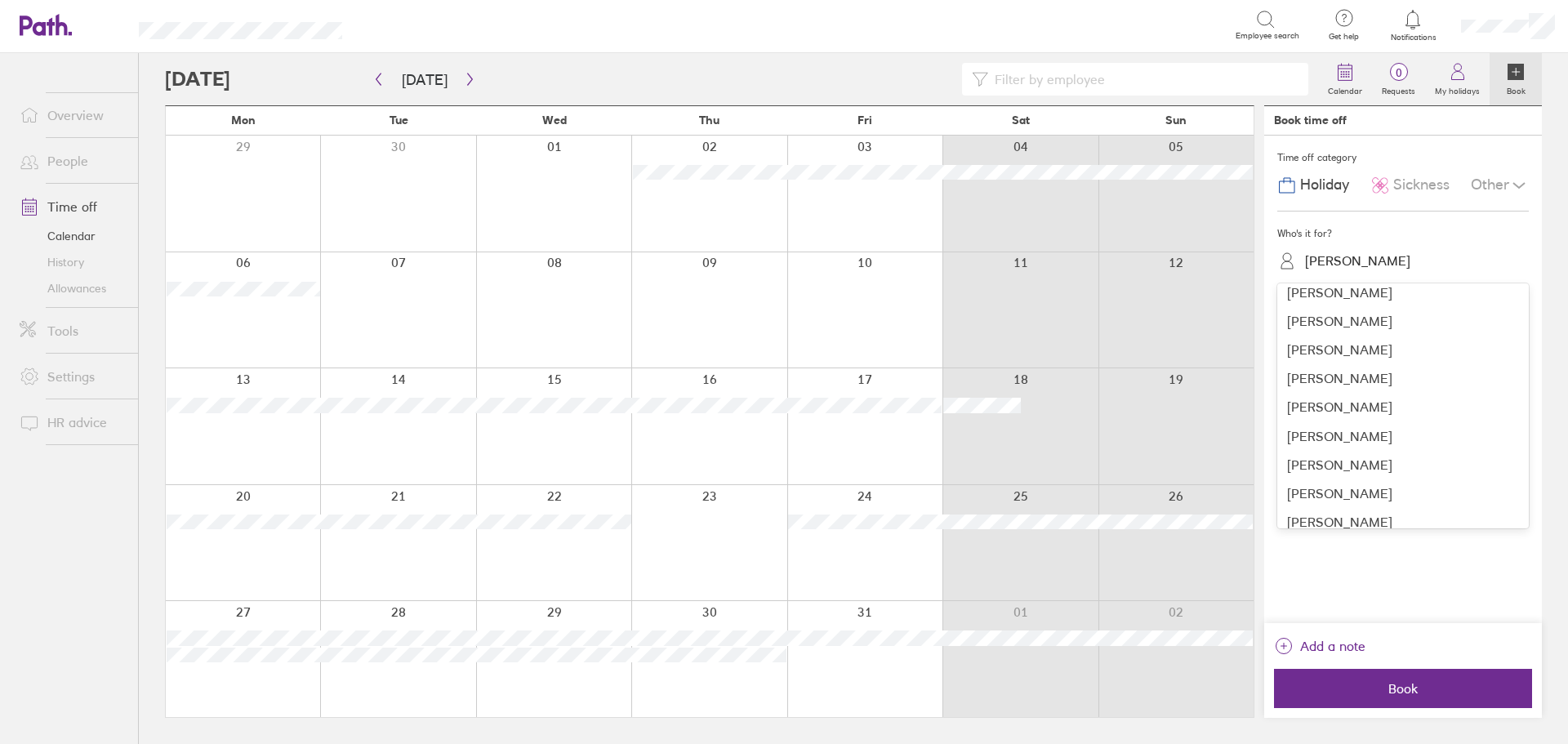
scroll to position [164, 0]
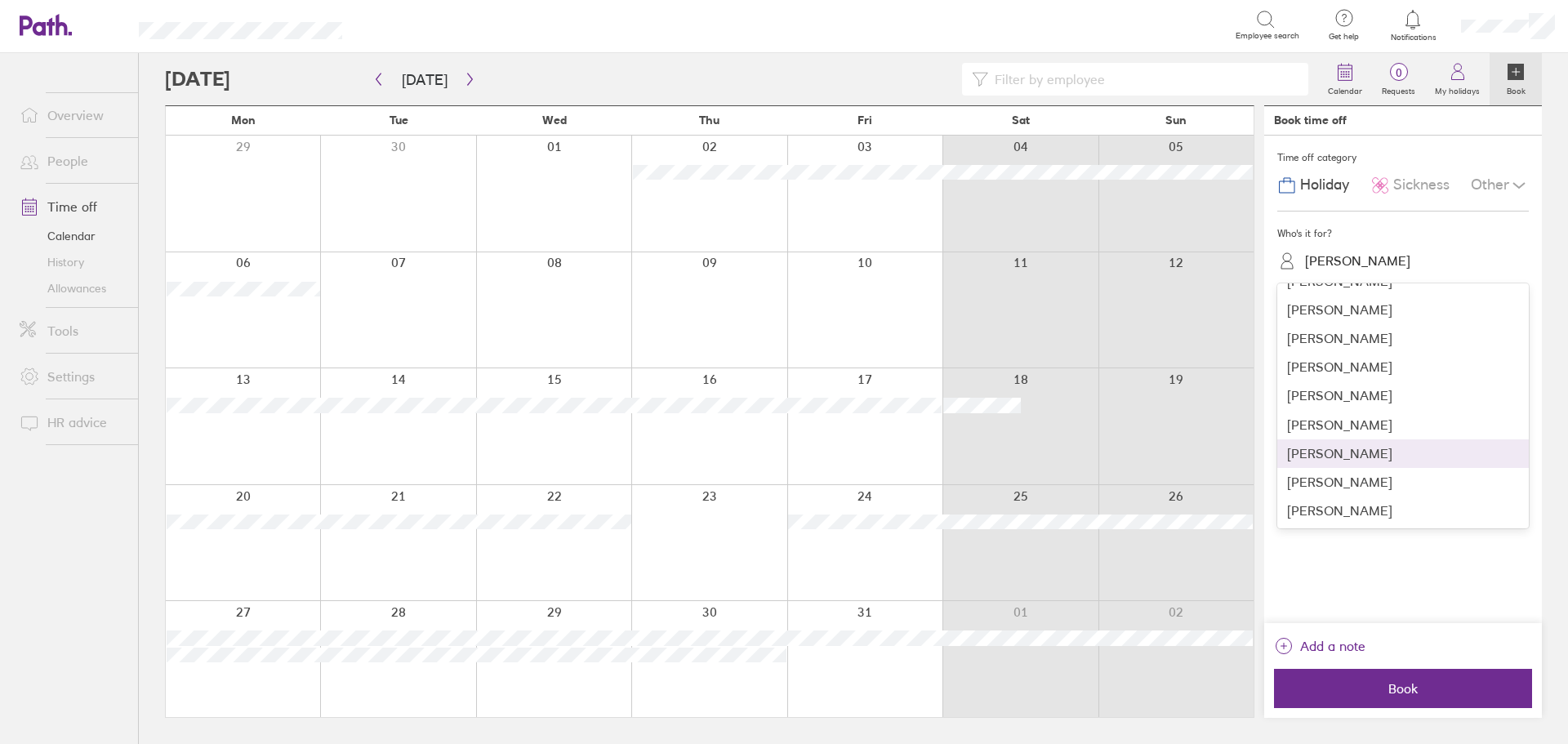
click at [1318, 447] on div "Rachel Hunt" at bounding box center [1403, 454] width 251 height 29
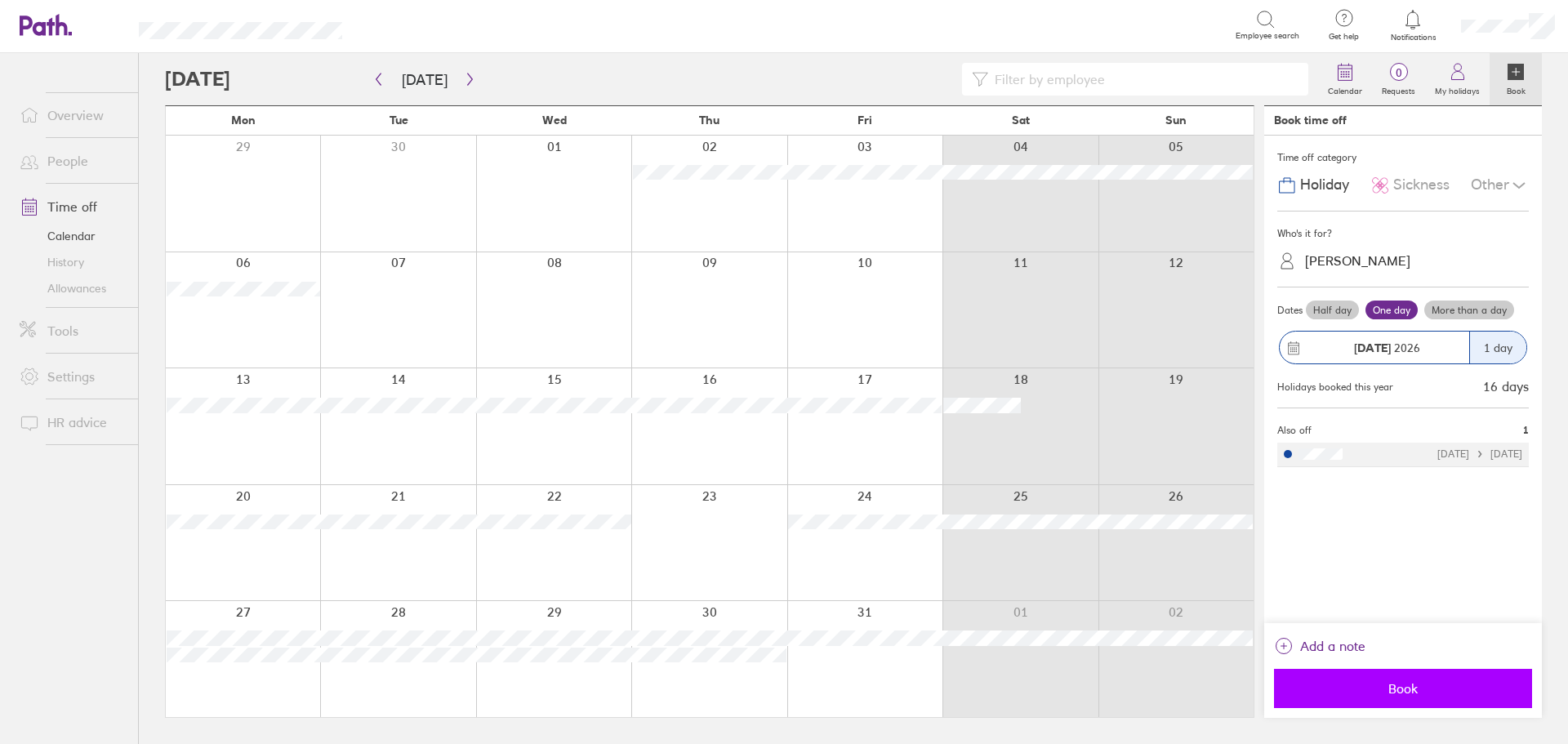
click at [1387, 681] on span "Book" at bounding box center [1404, 688] width 235 height 14
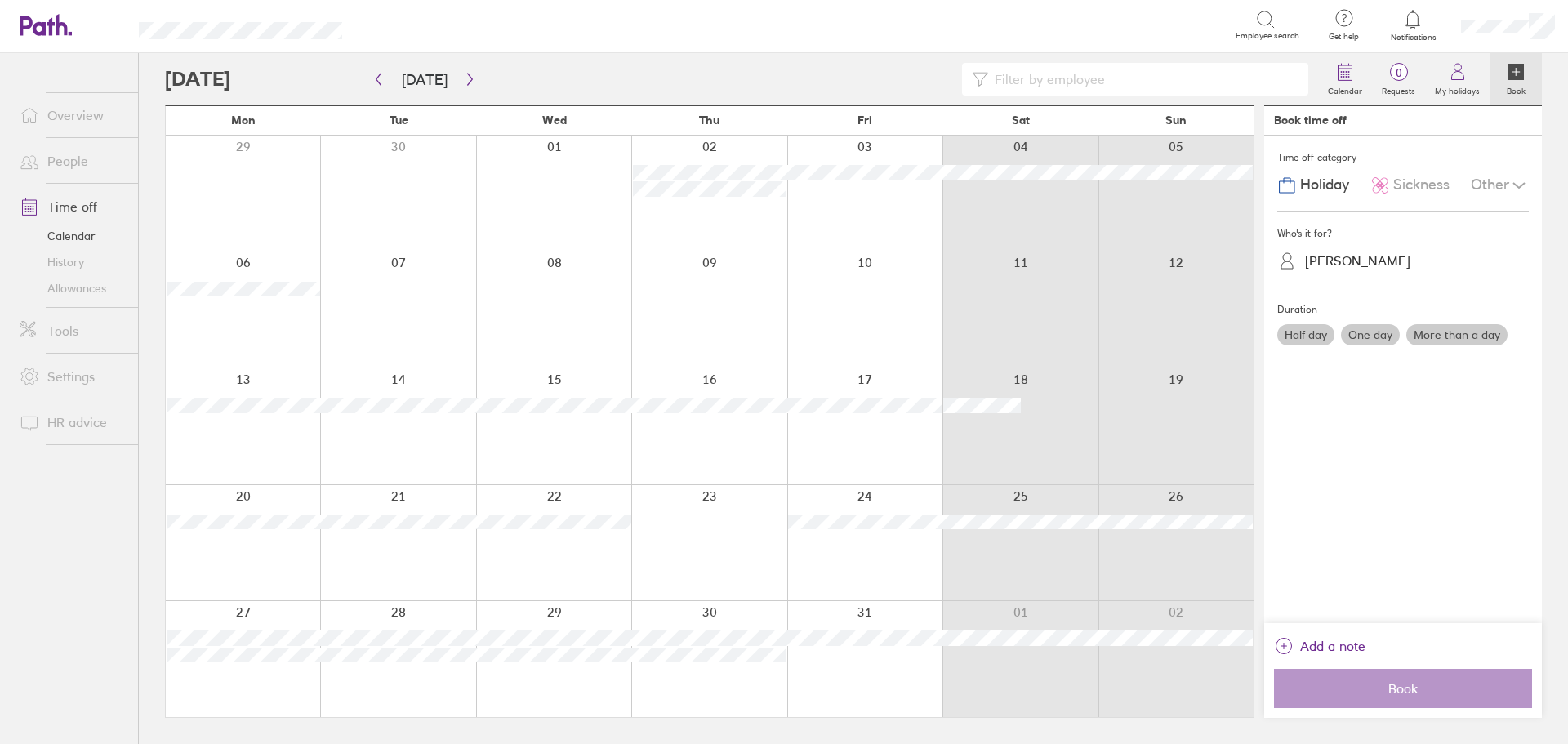
click at [233, 310] on div at bounding box center [243, 310] width 154 height 116
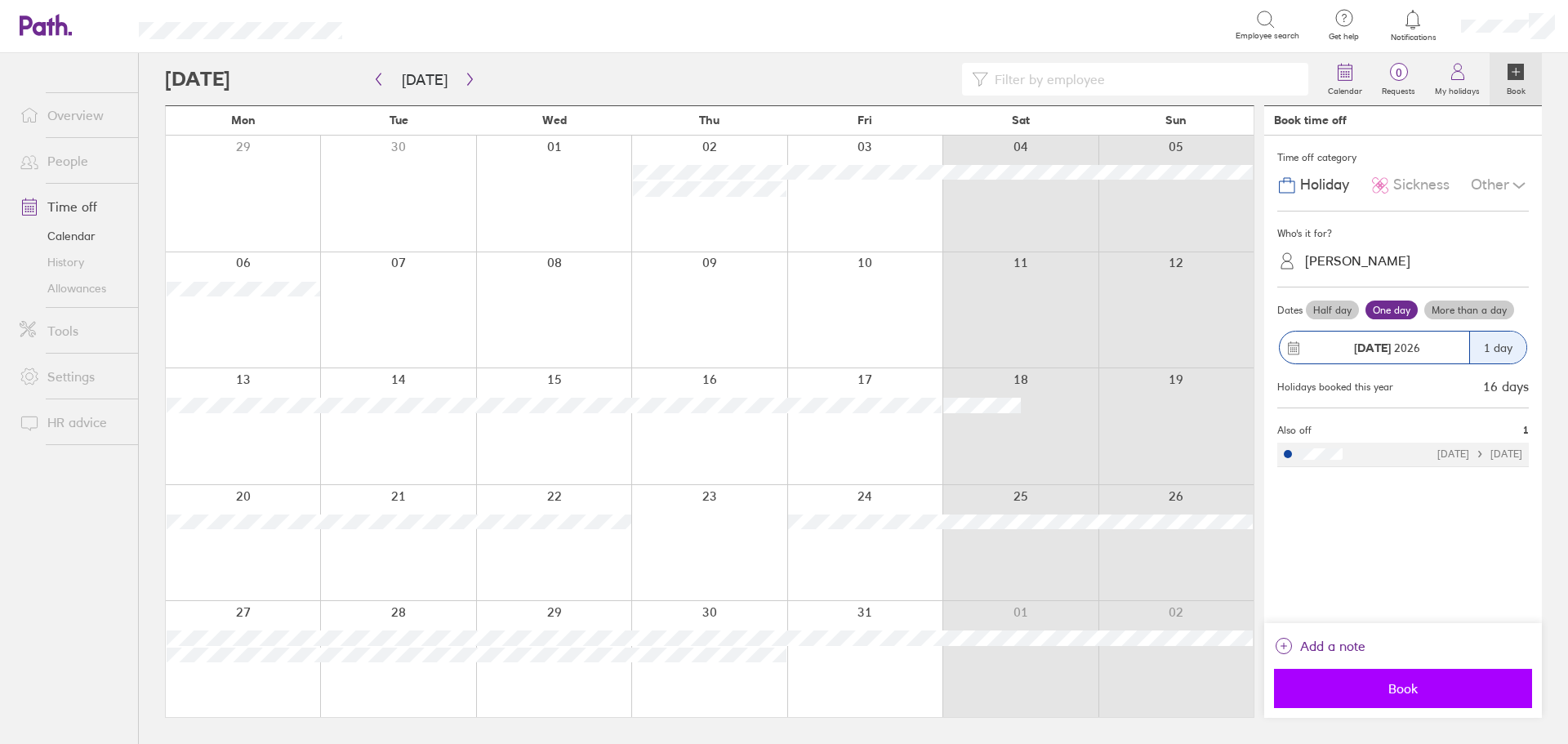
click at [1436, 689] on span "Book" at bounding box center [1404, 688] width 235 height 14
